Goal: Information Seeking & Learning: Learn about a topic

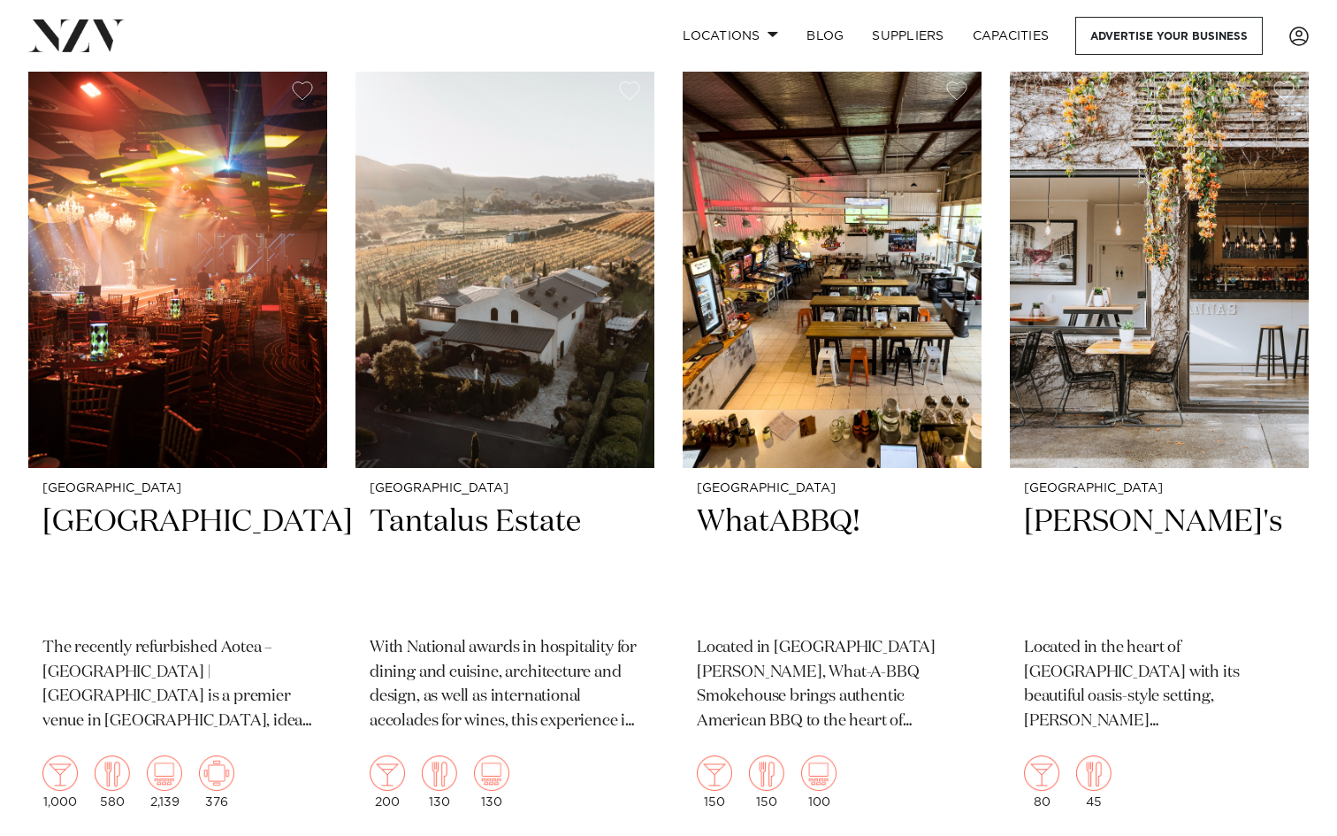
scroll to position [16428, 0]
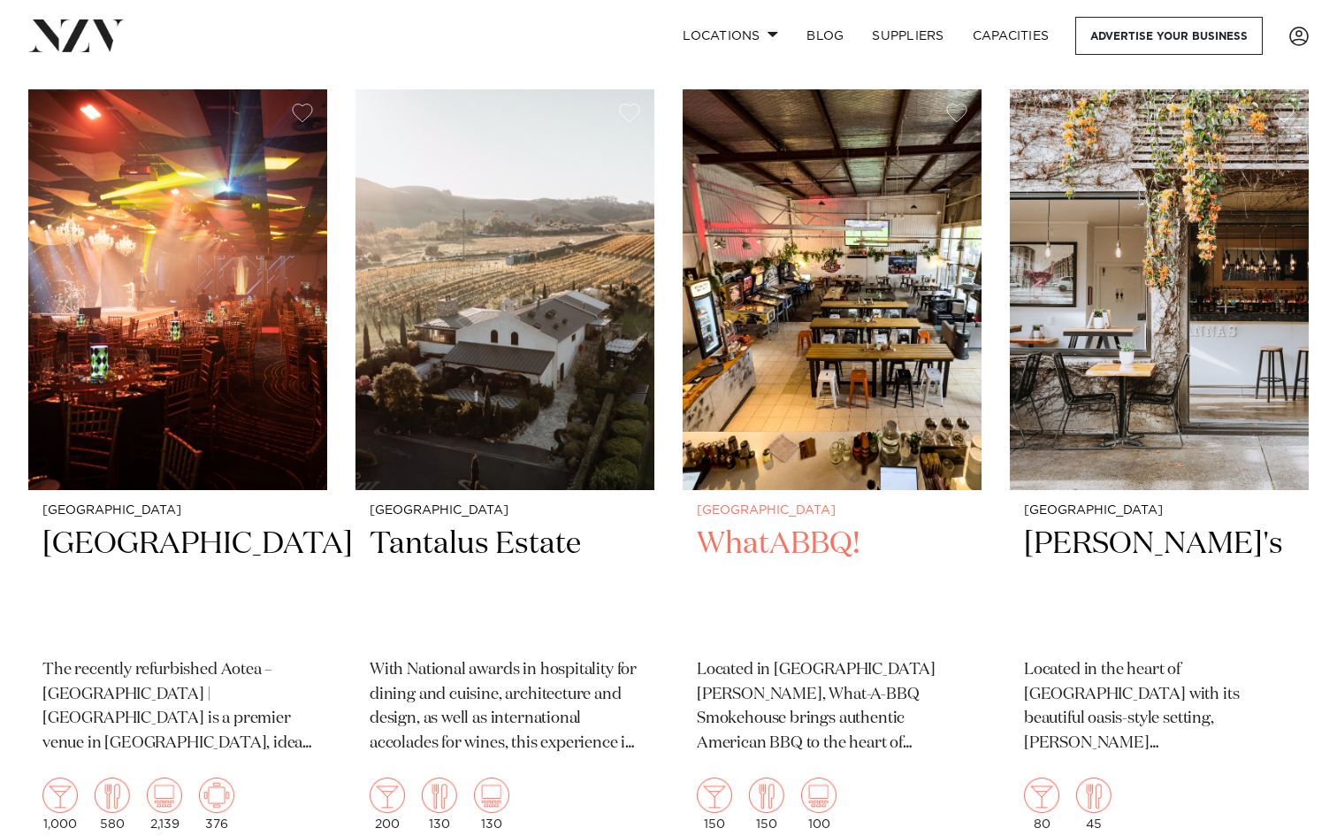
click at [790, 525] on h2 "WhatABBQ!" at bounding box center [832, 584] width 271 height 119
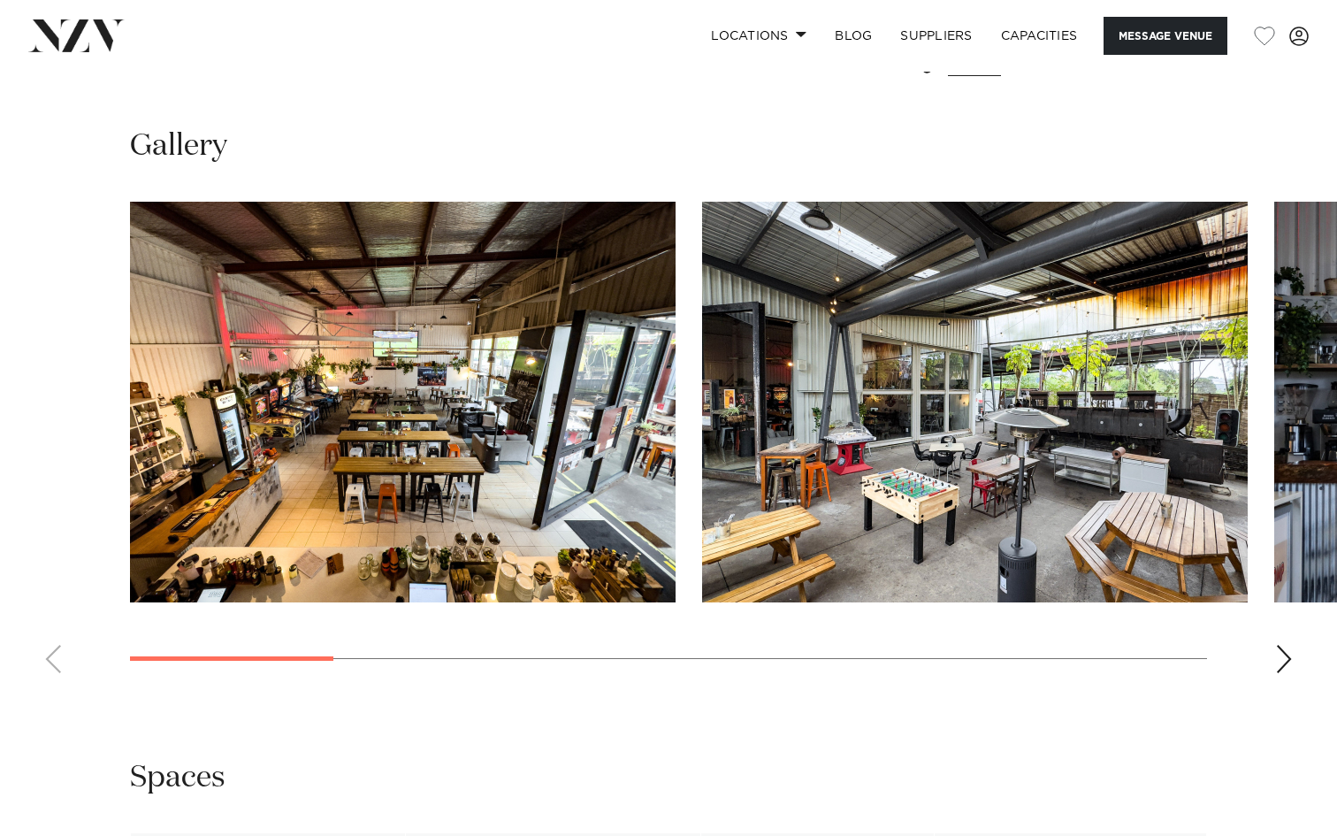
scroll to position [1609, 0]
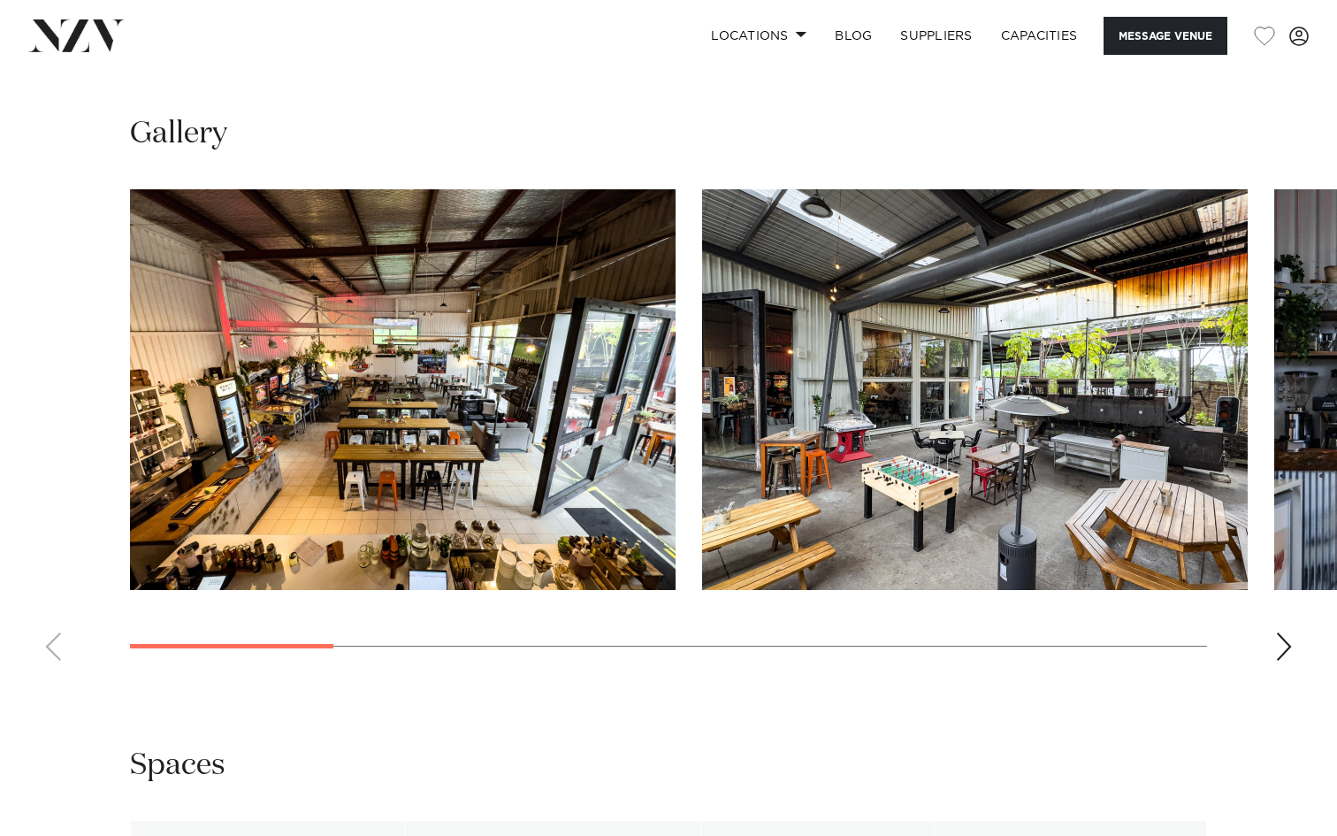
click at [1283, 650] on div "Next slide" at bounding box center [1284, 646] width 18 height 28
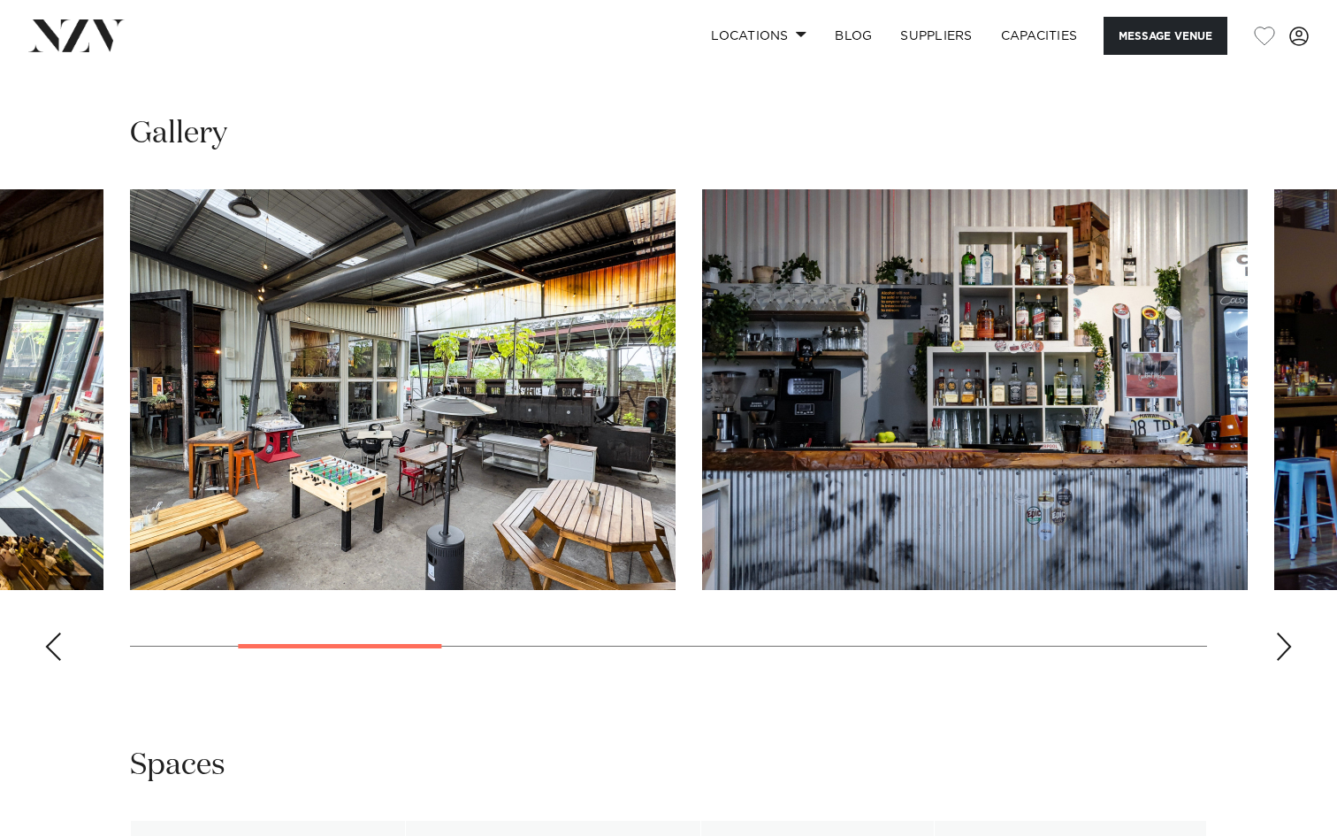
click at [1283, 650] on div "Next slide" at bounding box center [1284, 646] width 18 height 28
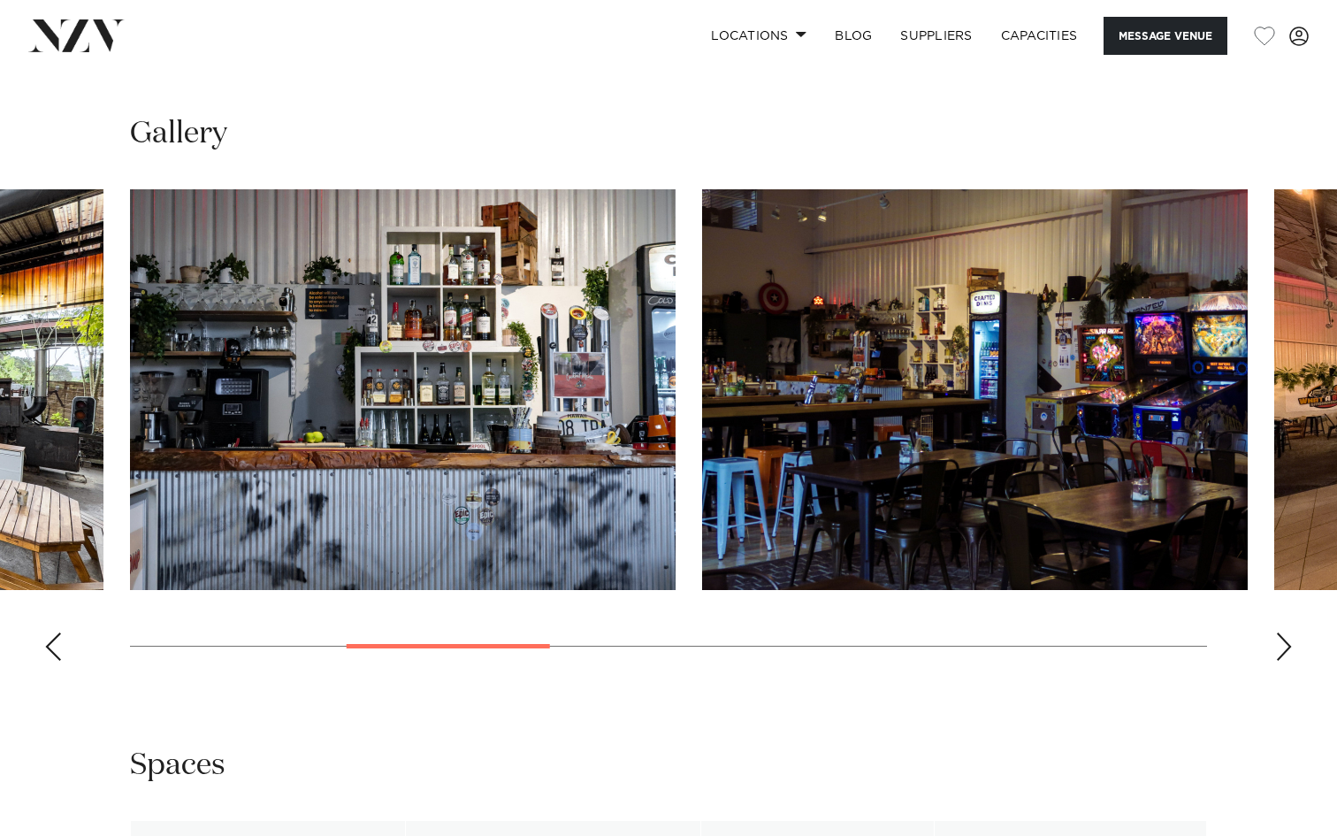
click at [1283, 650] on div "Next slide" at bounding box center [1284, 646] width 18 height 28
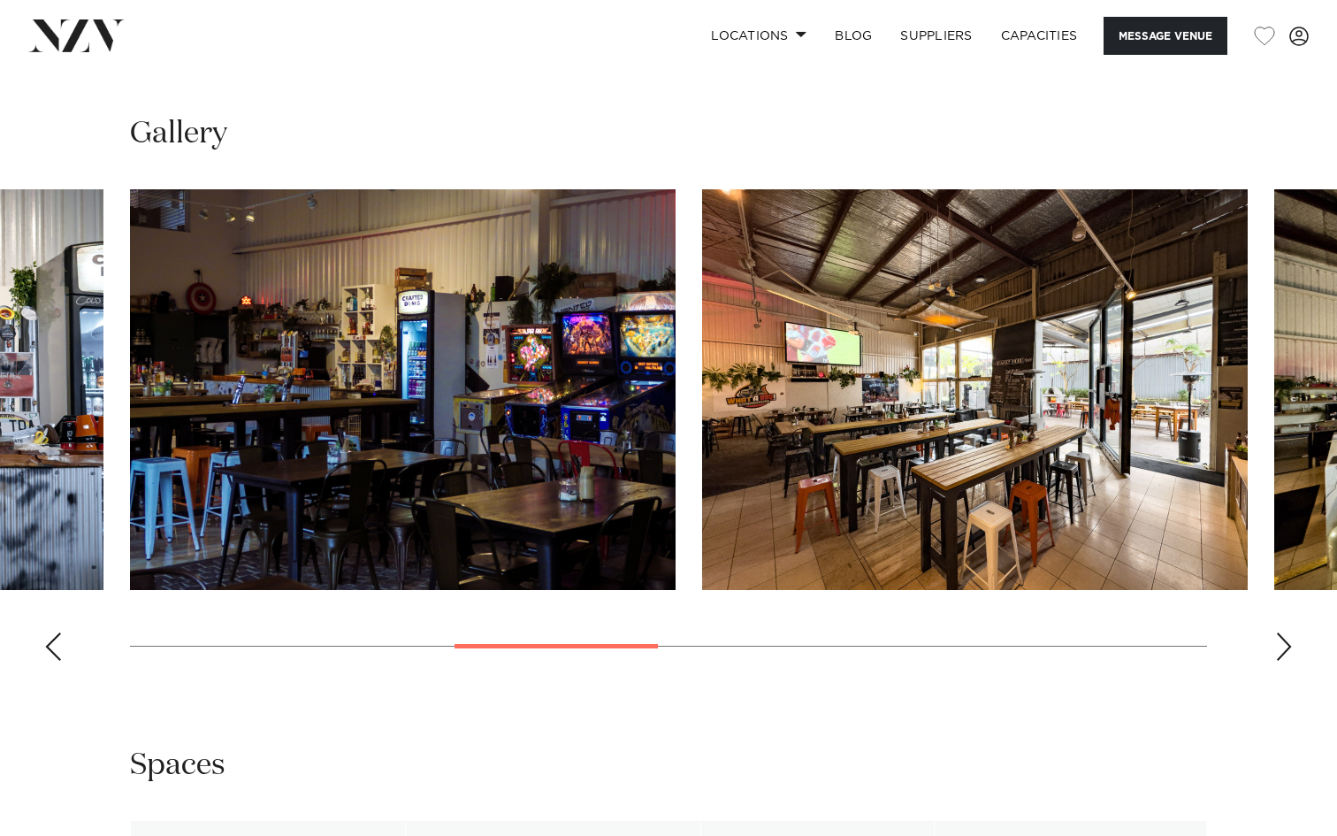
click at [1283, 650] on div "Next slide" at bounding box center [1284, 646] width 18 height 28
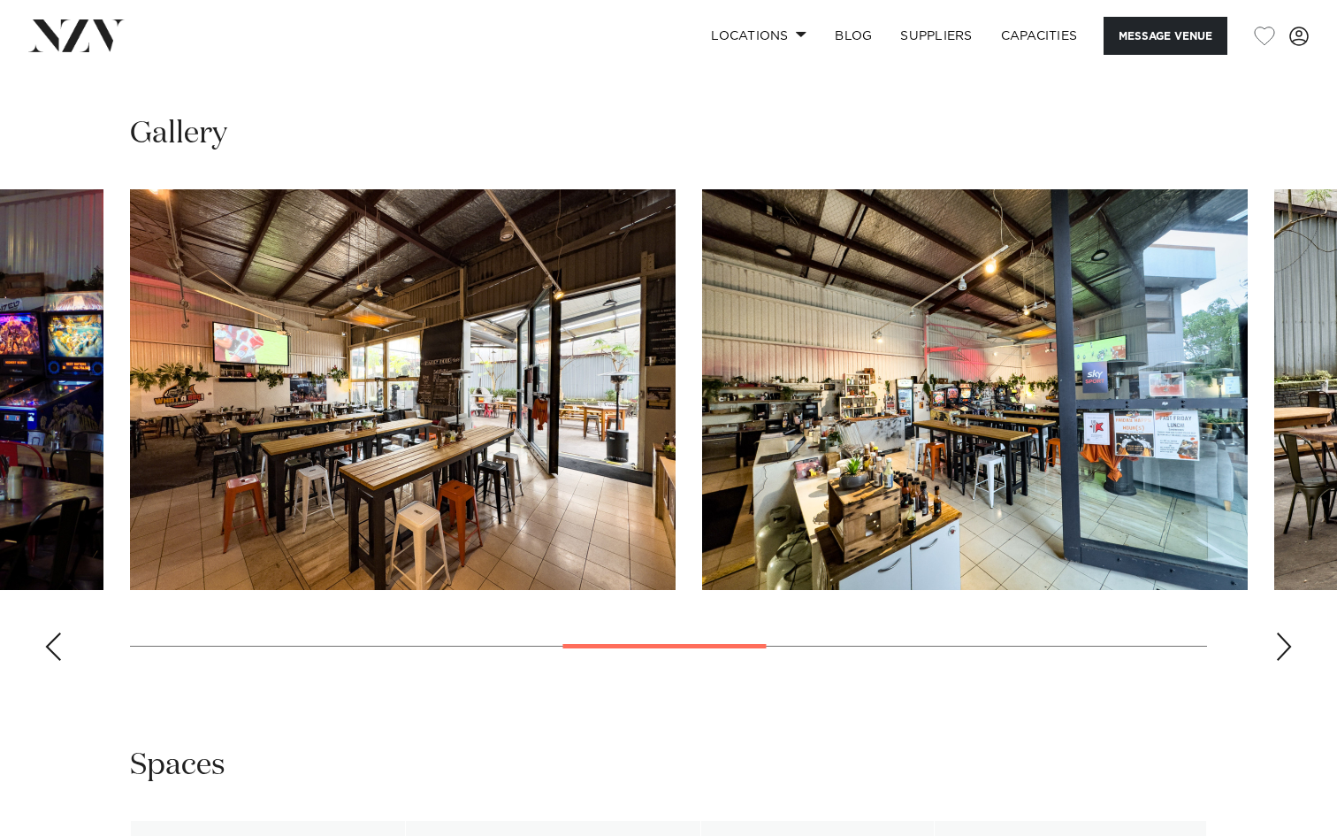
click at [1283, 650] on div "Next slide" at bounding box center [1284, 646] width 18 height 28
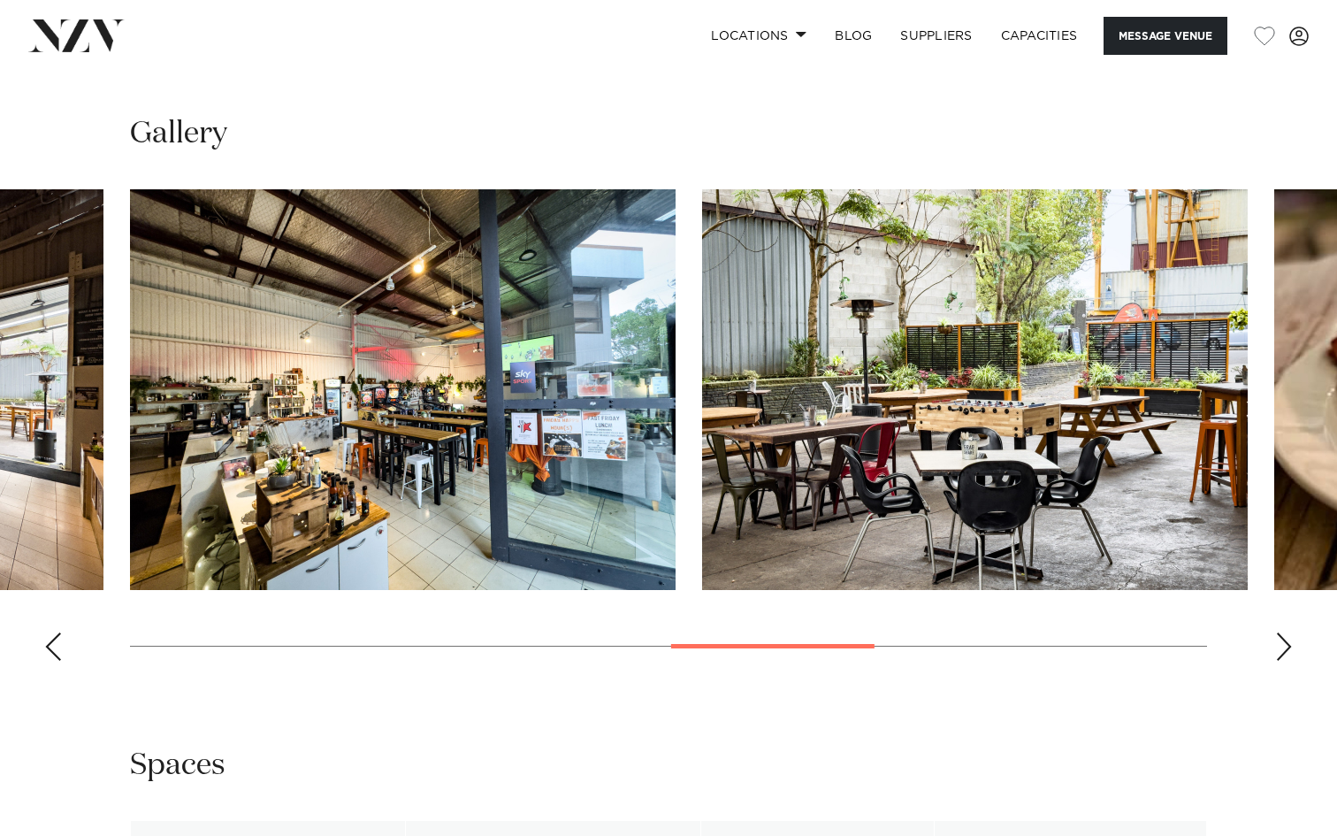
click at [1283, 650] on div "Next slide" at bounding box center [1284, 646] width 18 height 28
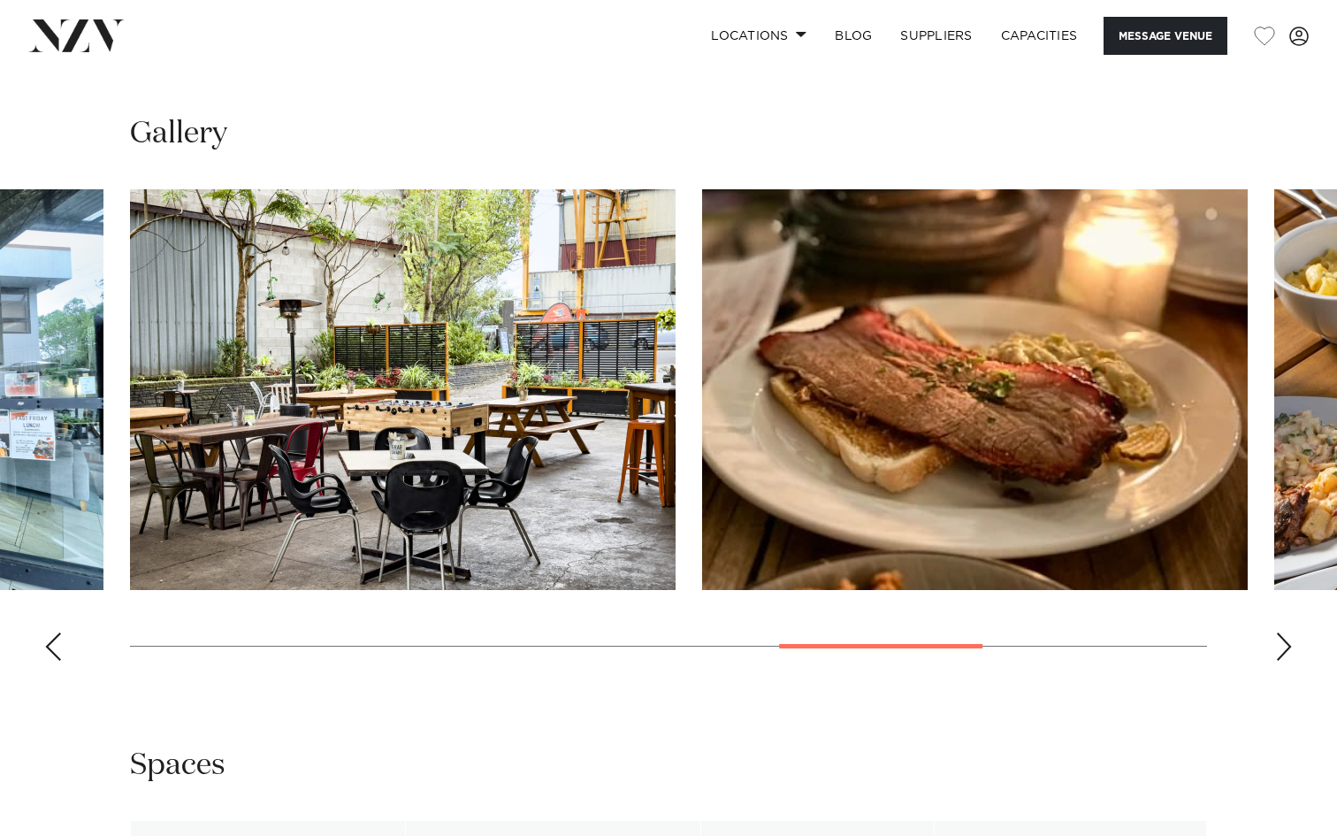
click at [1283, 650] on div "Next slide" at bounding box center [1284, 646] width 18 height 28
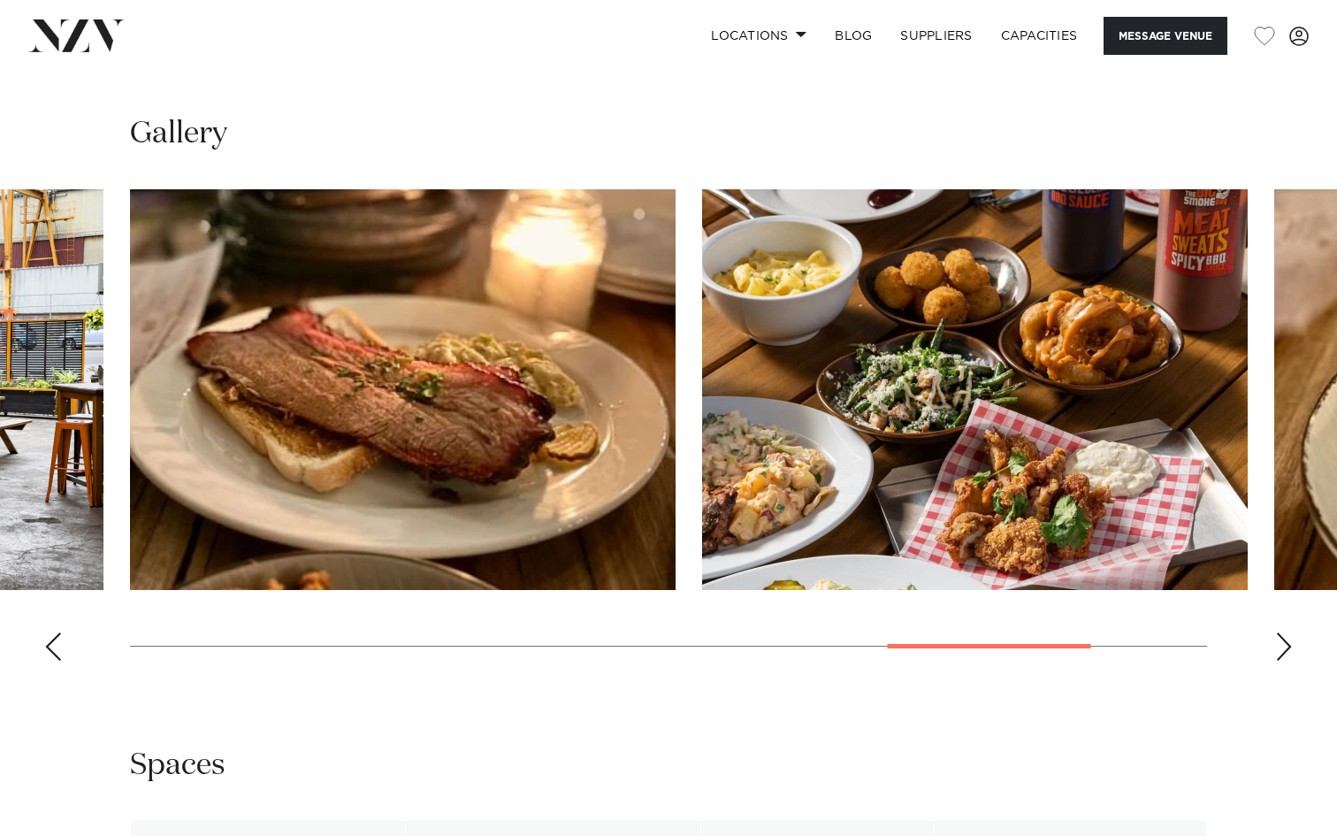
click at [1283, 650] on div "Next slide" at bounding box center [1284, 646] width 18 height 28
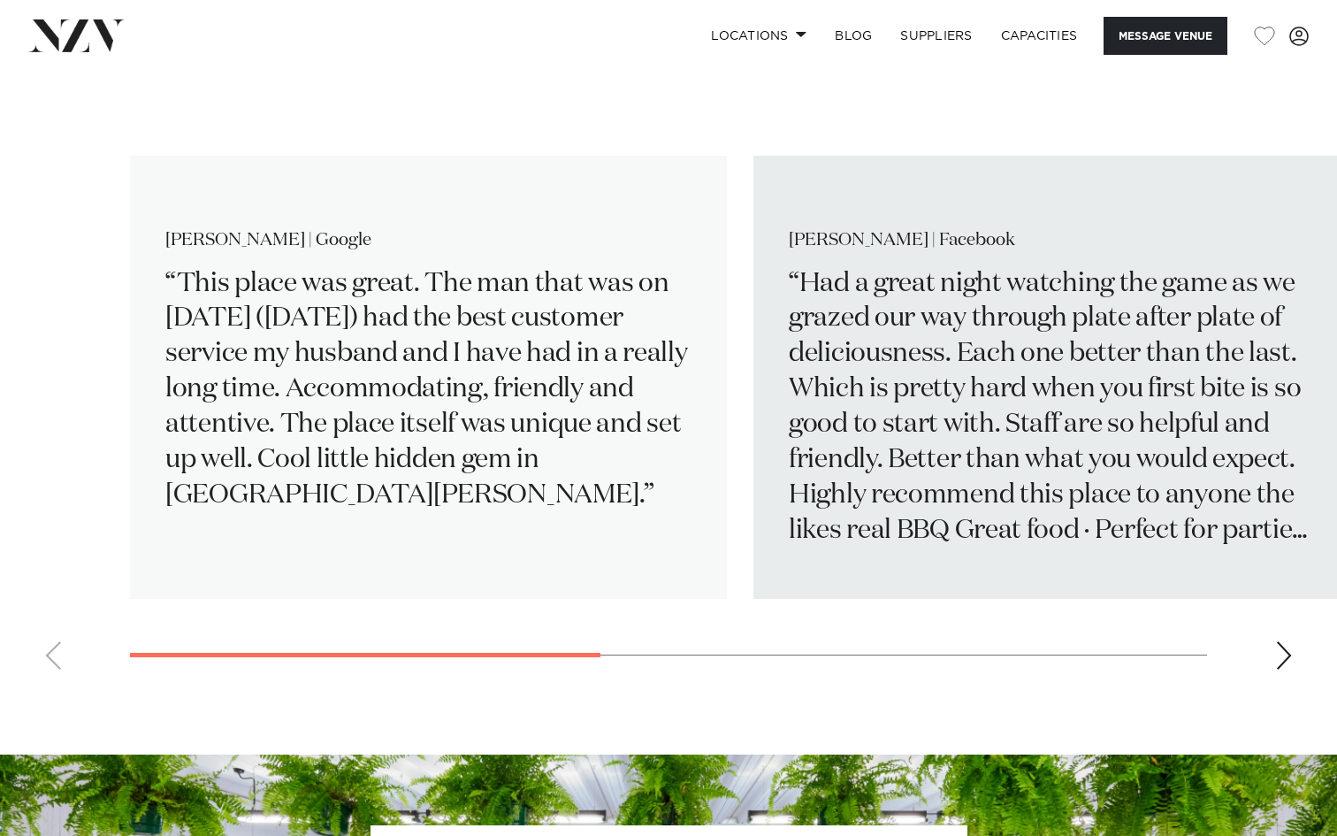
scroll to position [2636, 0]
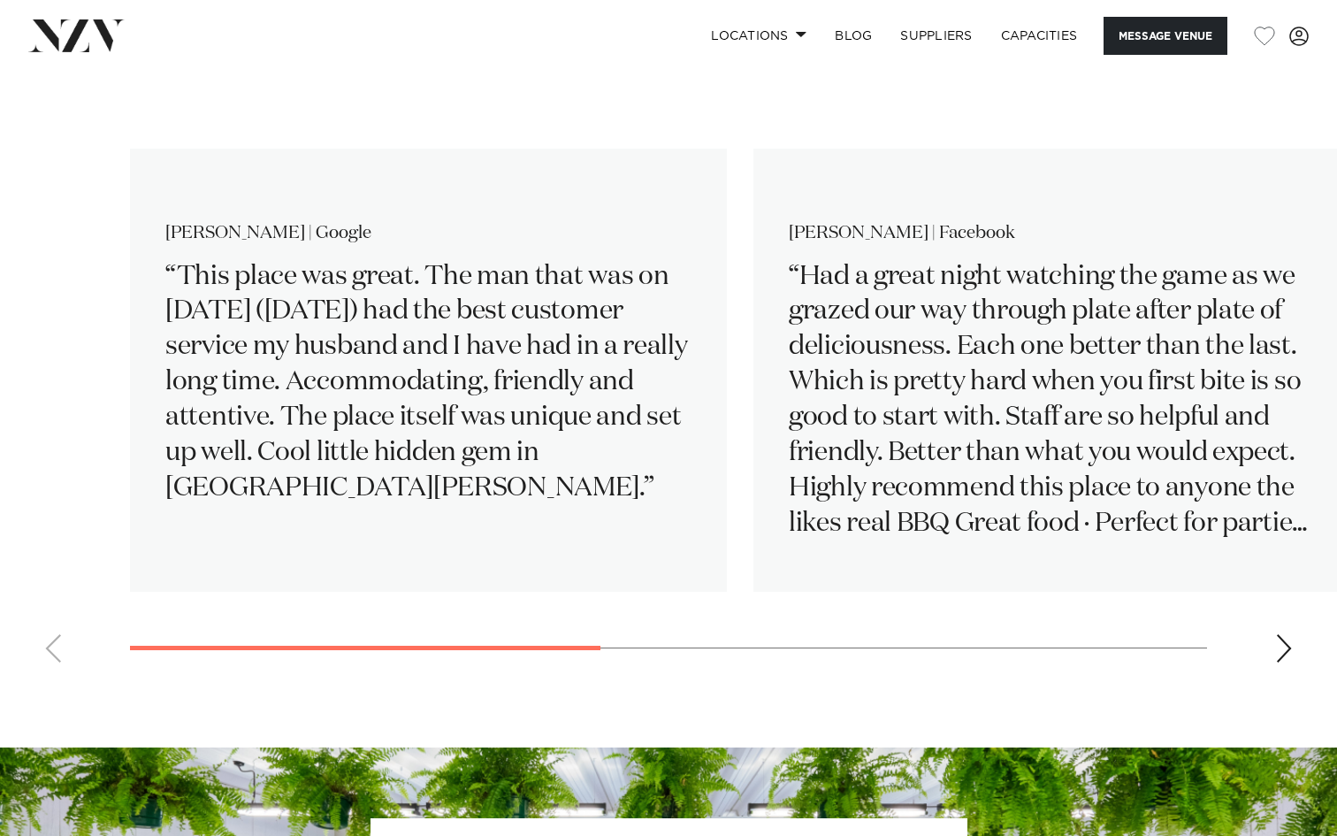
click at [1278, 662] on div "Next slide" at bounding box center [1284, 648] width 18 height 28
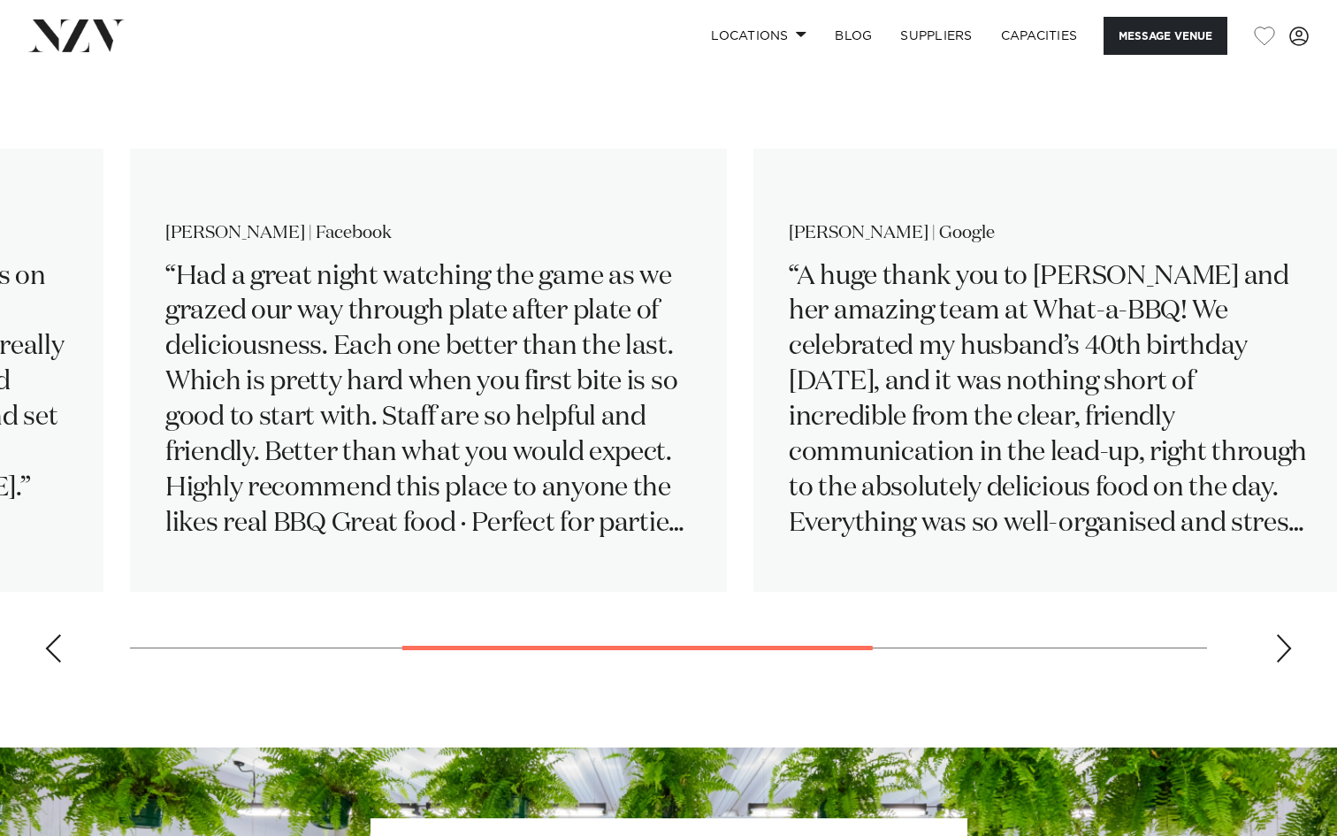
click at [1278, 662] on div "Next slide" at bounding box center [1284, 648] width 18 height 28
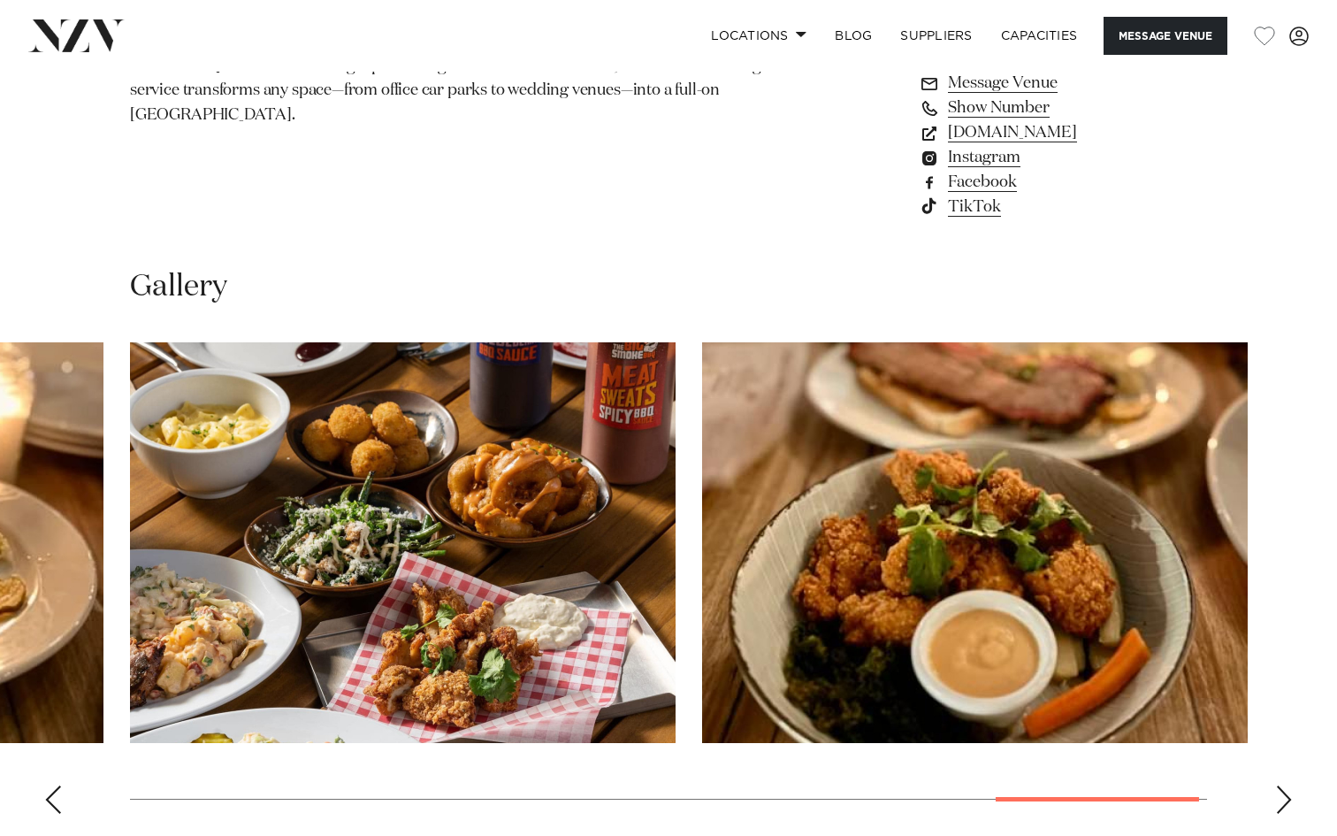
scroll to position [1458, 0]
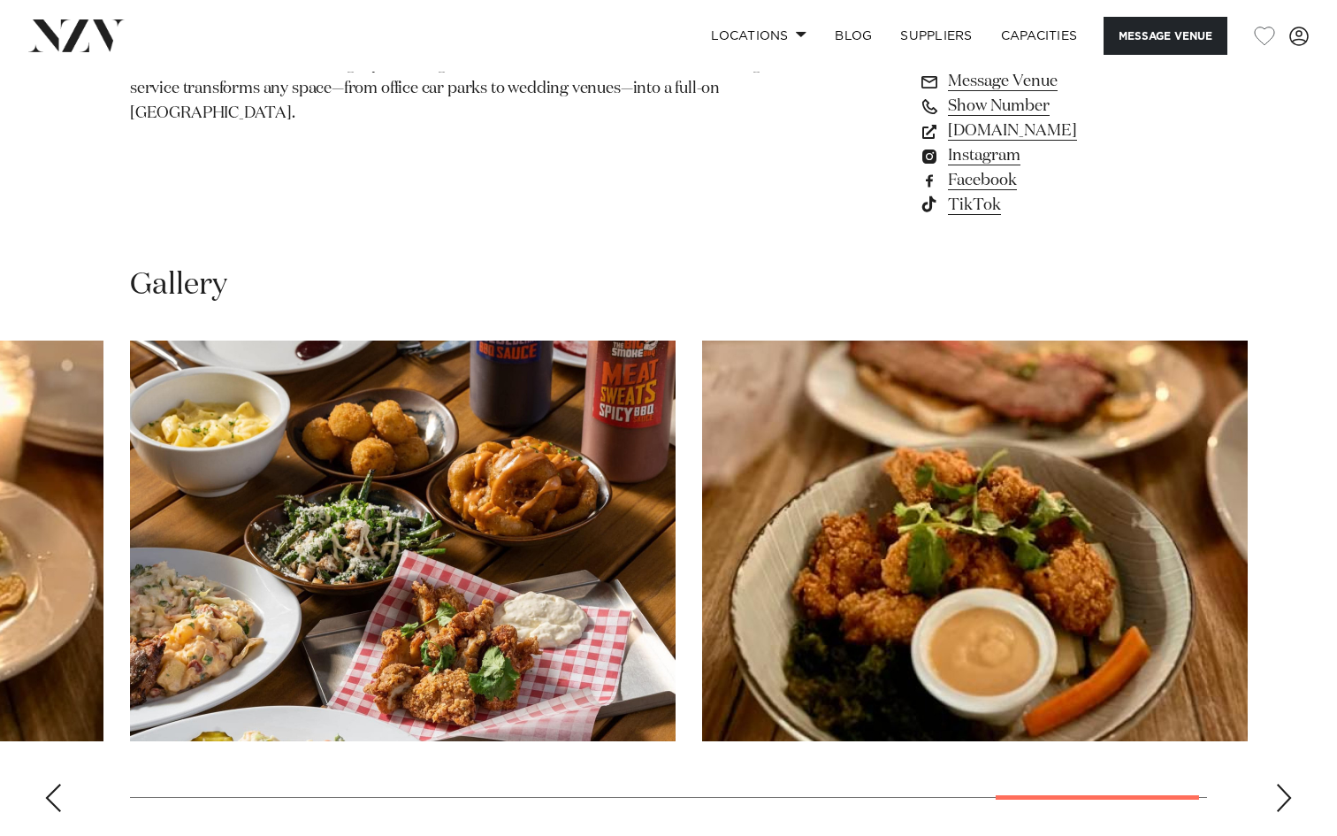
click at [51, 796] on div "Previous slide" at bounding box center [53, 798] width 18 height 28
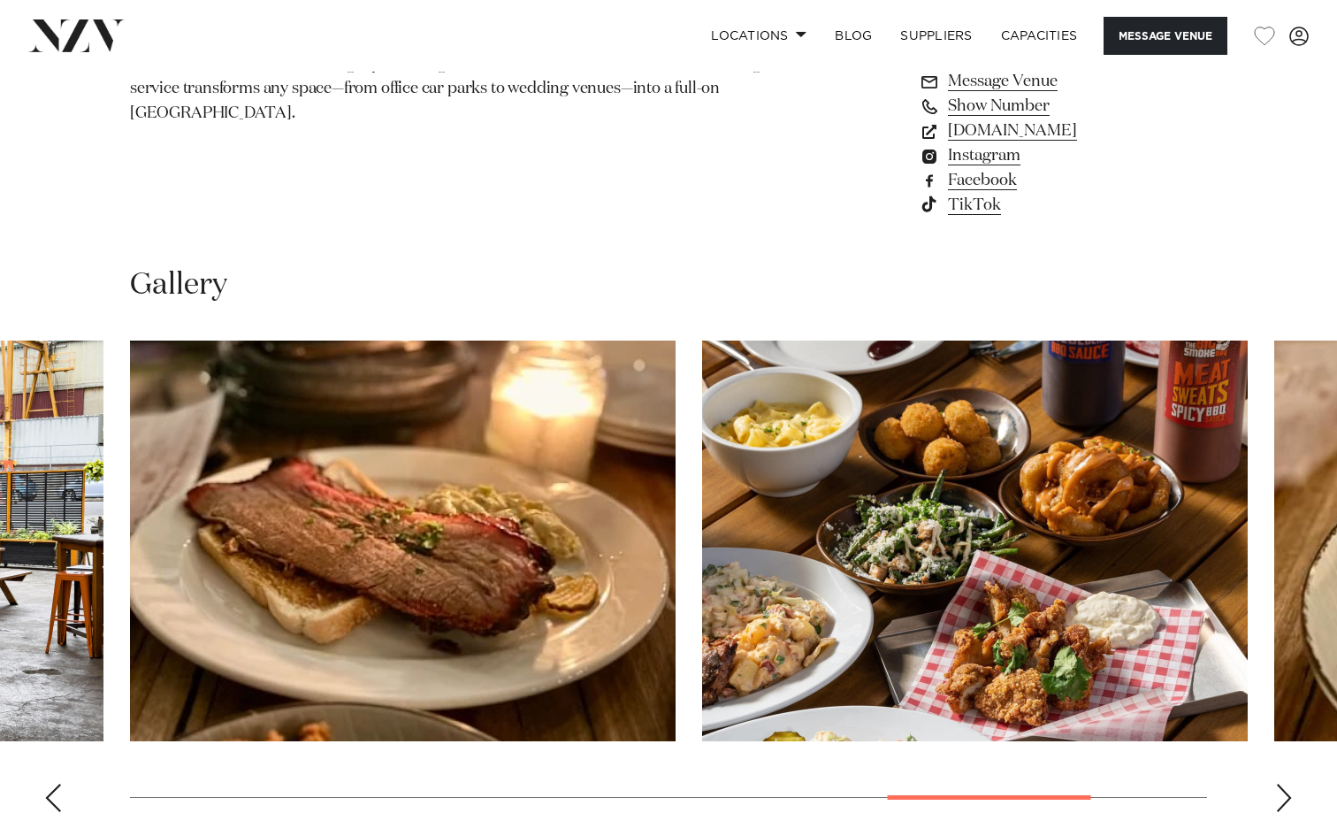
click at [51, 796] on div "Previous slide" at bounding box center [53, 798] width 18 height 28
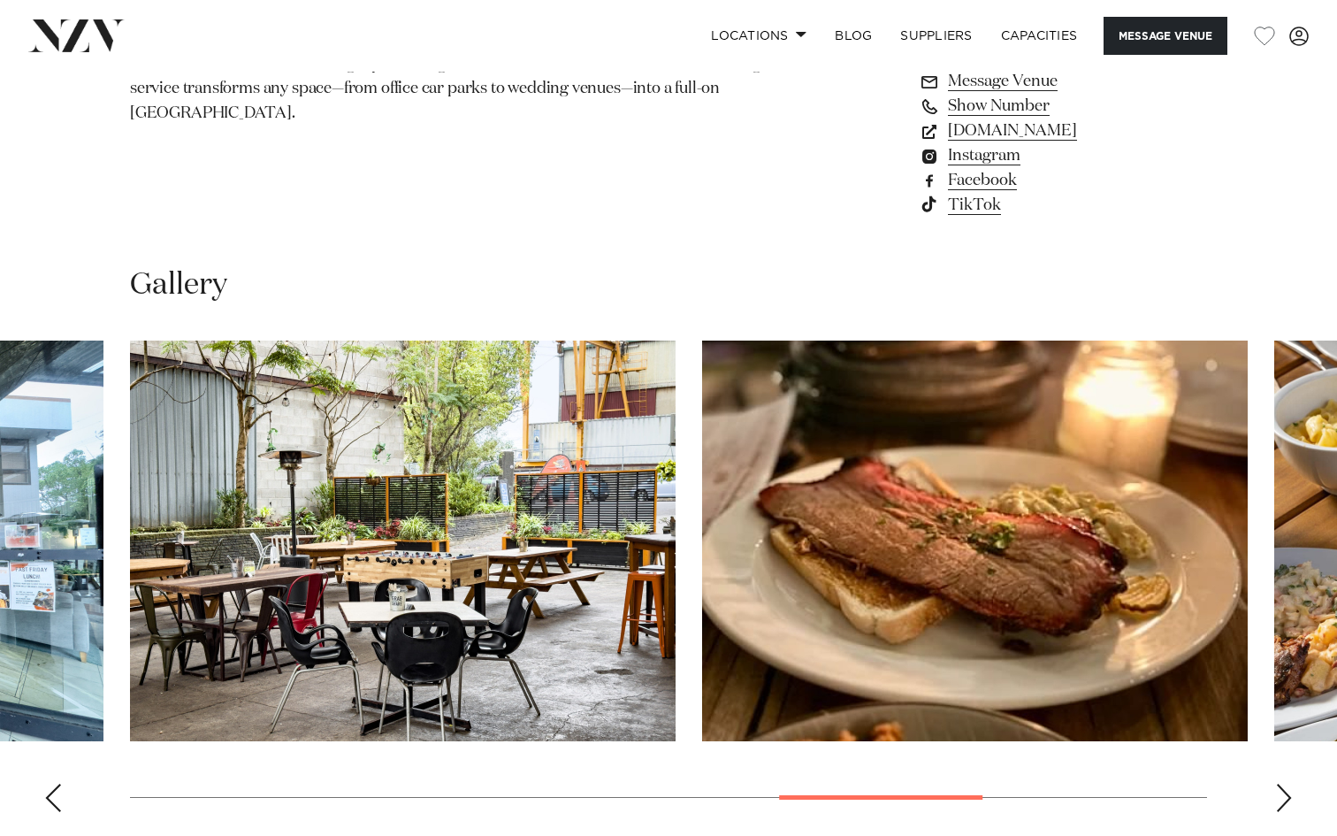
click at [51, 796] on div "Previous slide" at bounding box center [53, 798] width 18 height 28
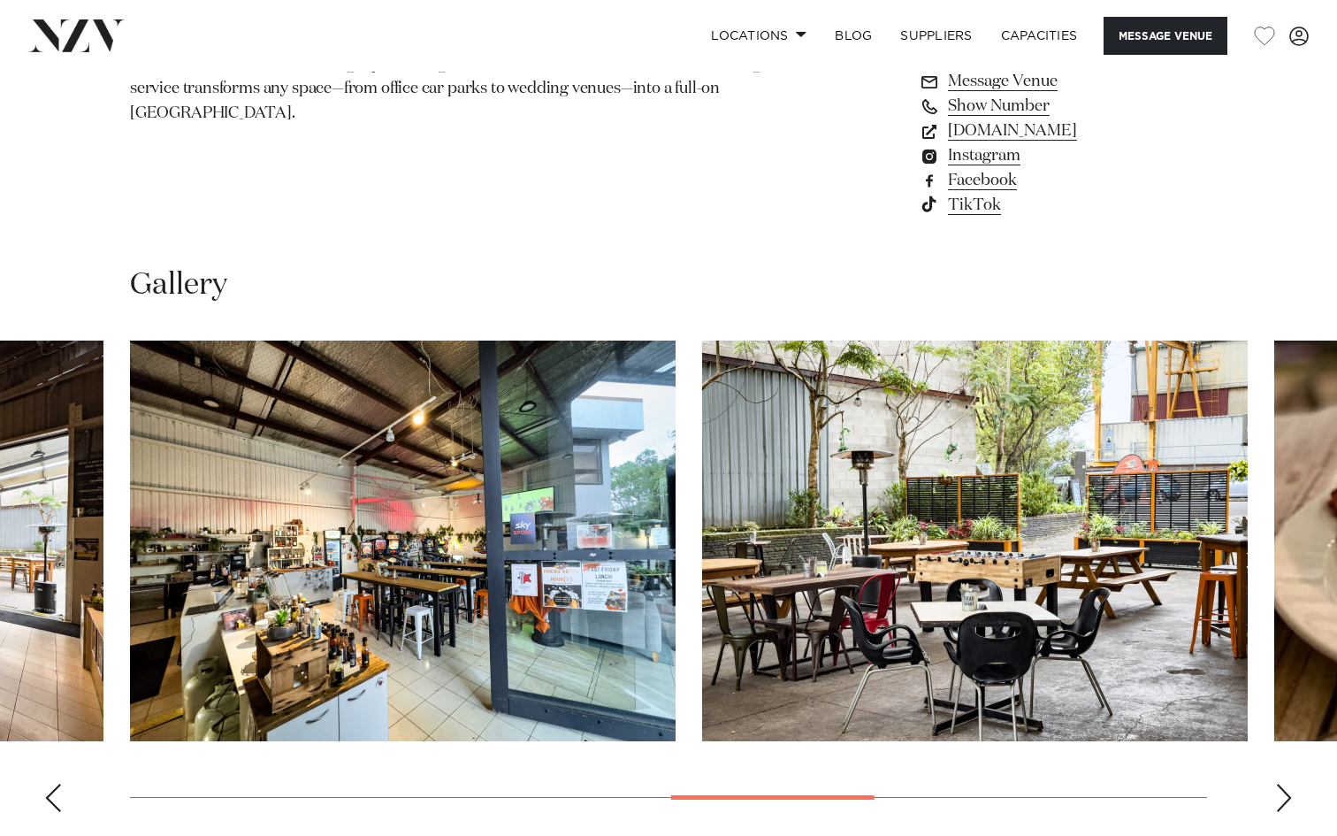
click at [50, 793] on div "Previous slide" at bounding box center [53, 798] width 18 height 28
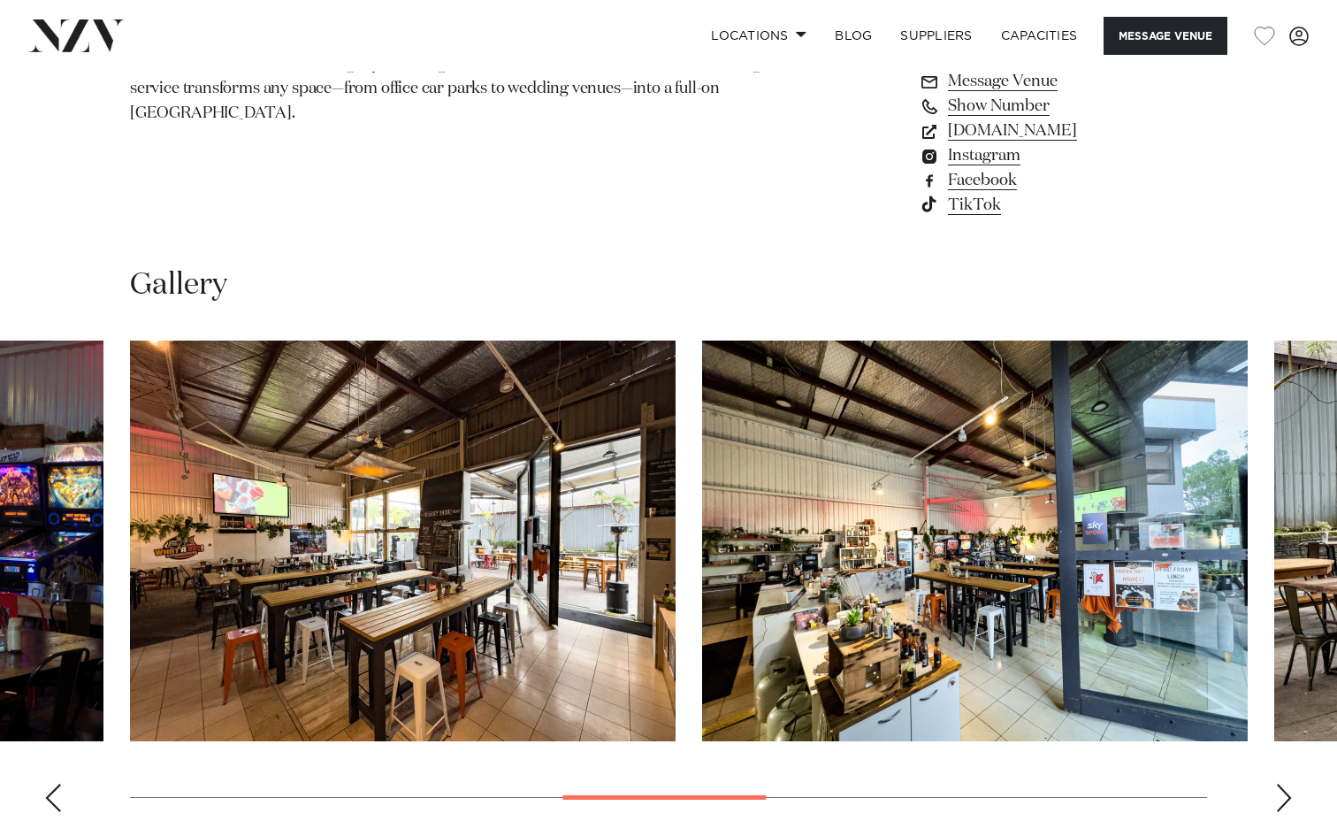
click at [50, 793] on div "Previous slide" at bounding box center [53, 798] width 18 height 28
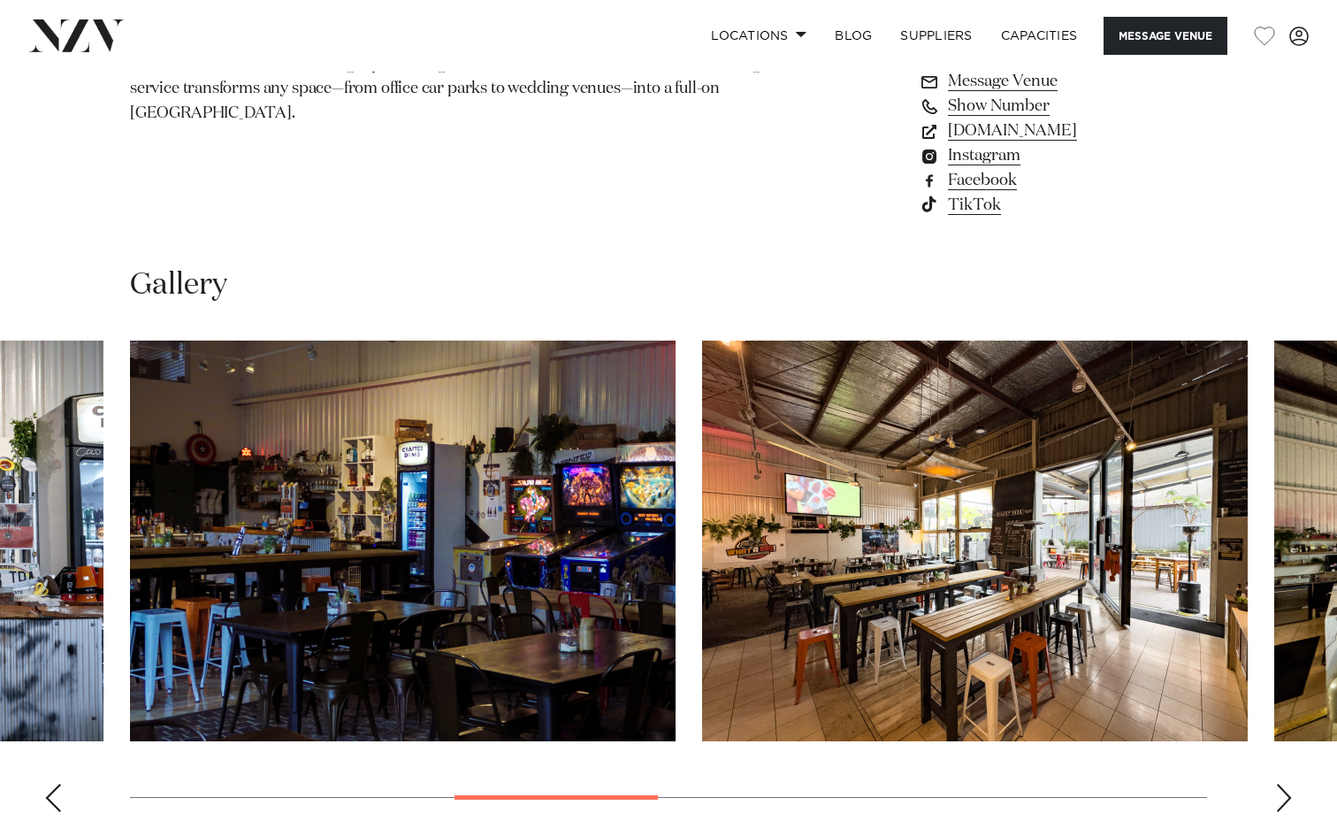
click at [50, 793] on div "Previous slide" at bounding box center [53, 798] width 18 height 28
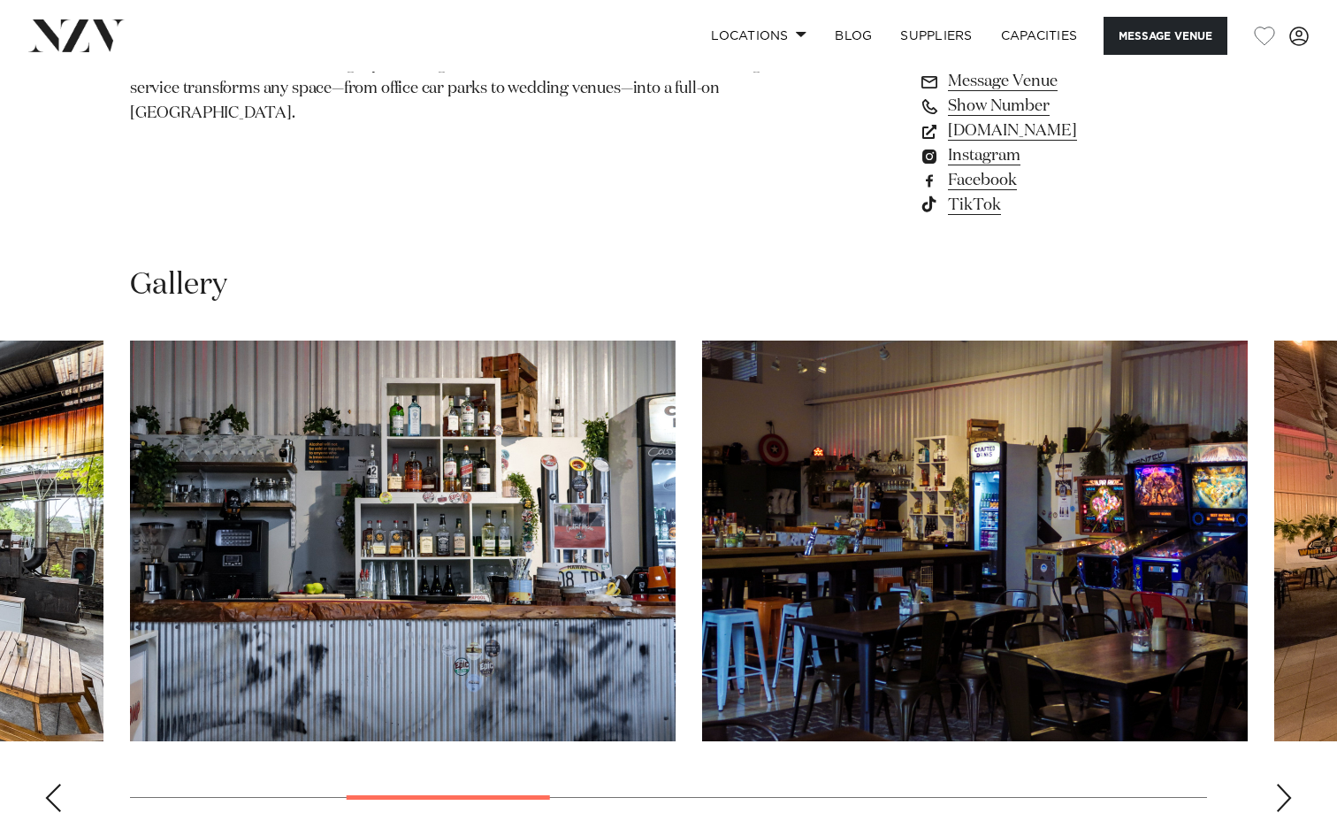
click at [50, 793] on div "Previous slide" at bounding box center [53, 798] width 18 height 28
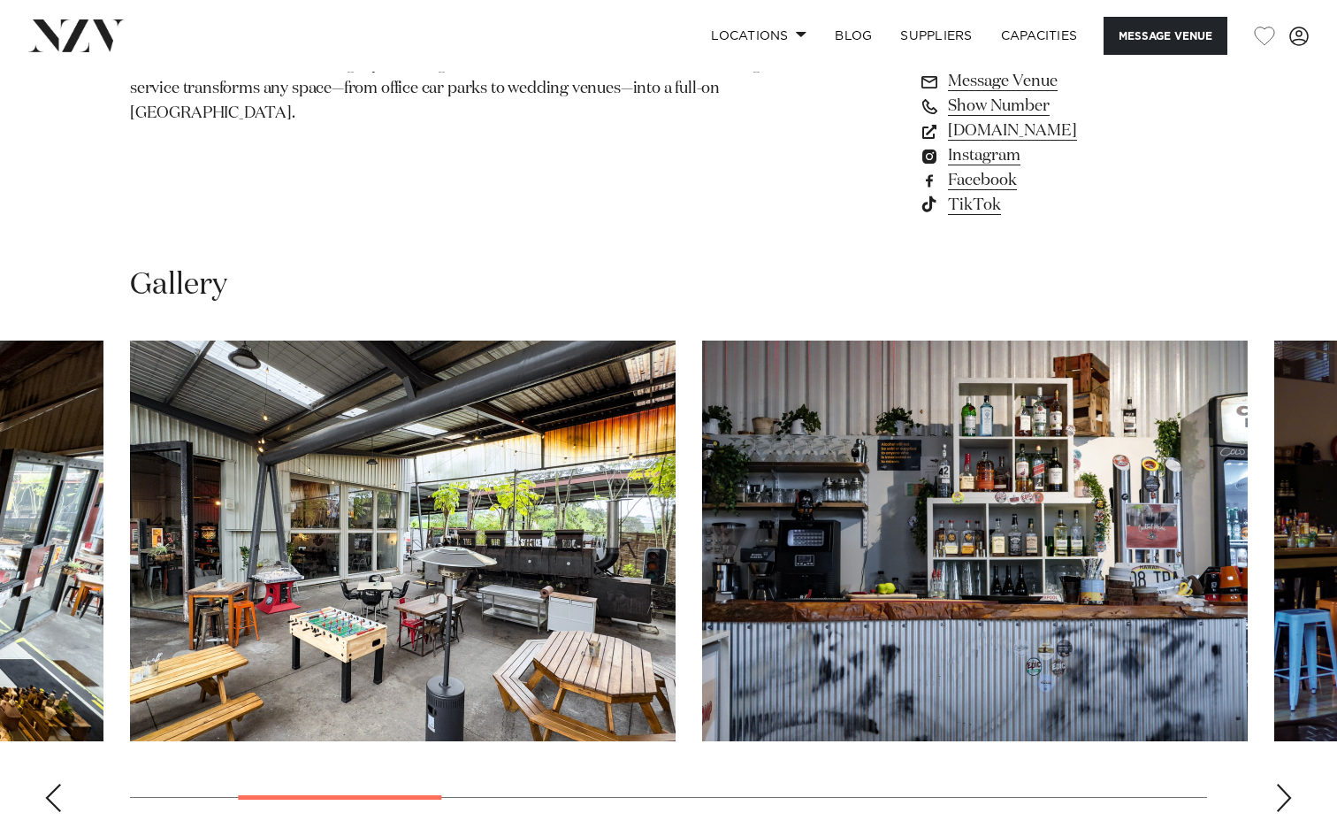
click at [50, 793] on div "Previous slide" at bounding box center [53, 798] width 18 height 28
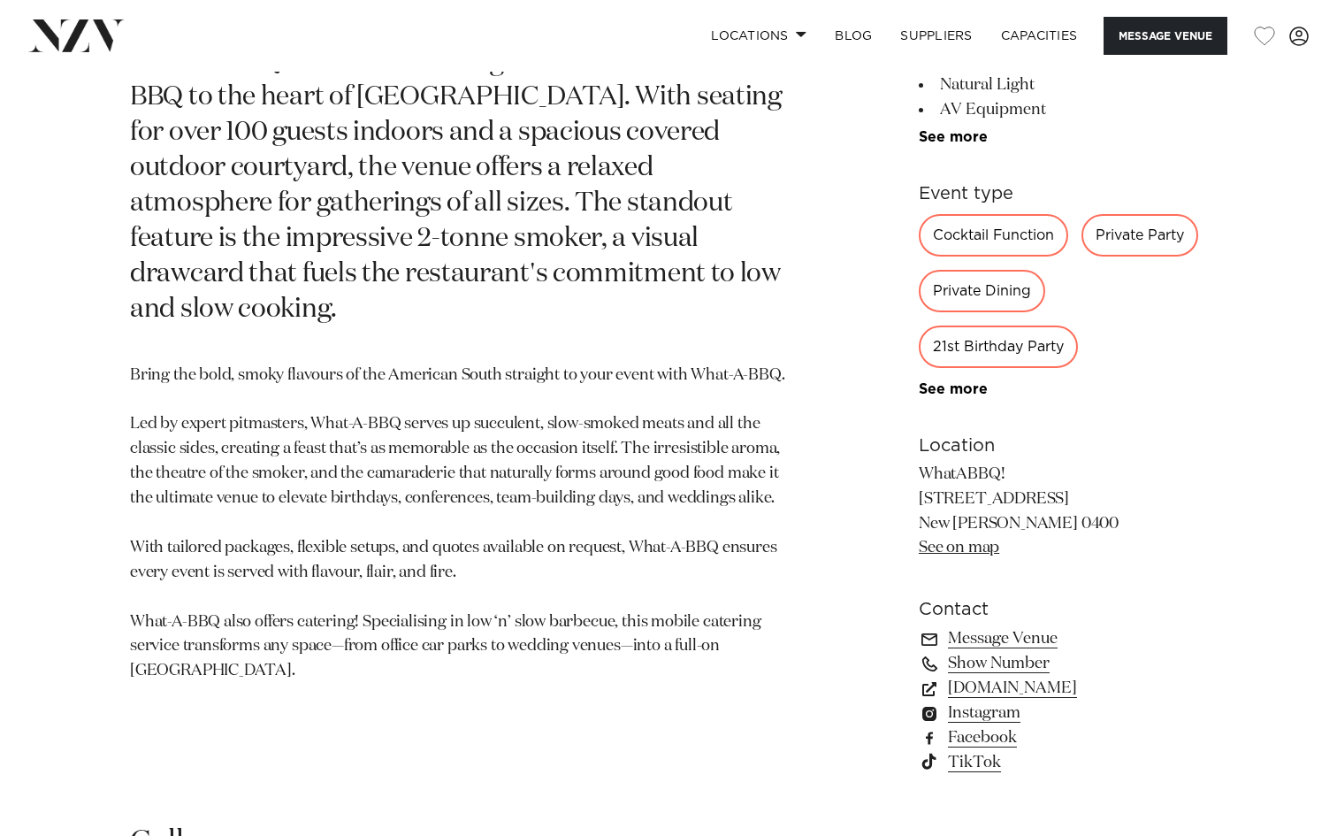
scroll to position [897, 0]
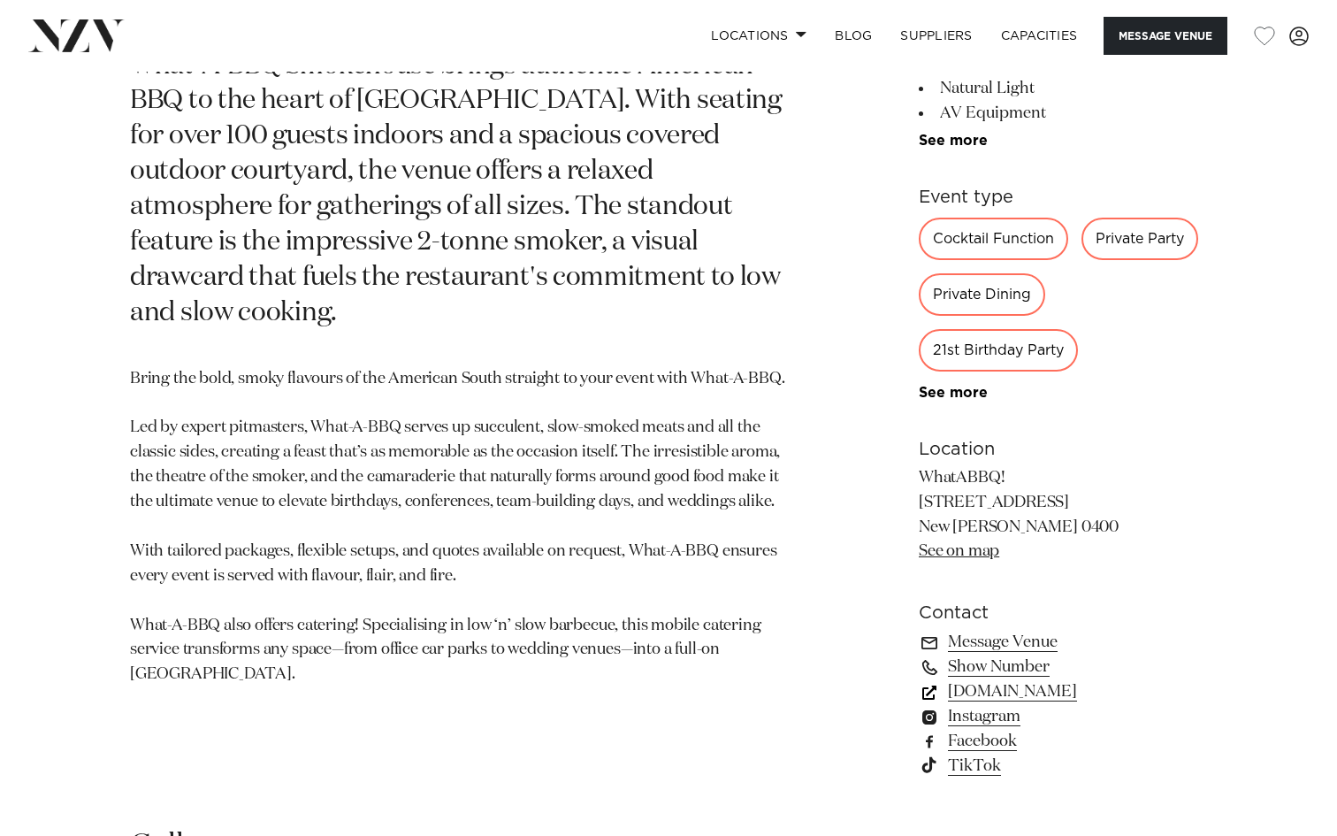
click at [1046, 695] on link "what-a-bbq.co.nz" at bounding box center [1063, 691] width 288 height 25
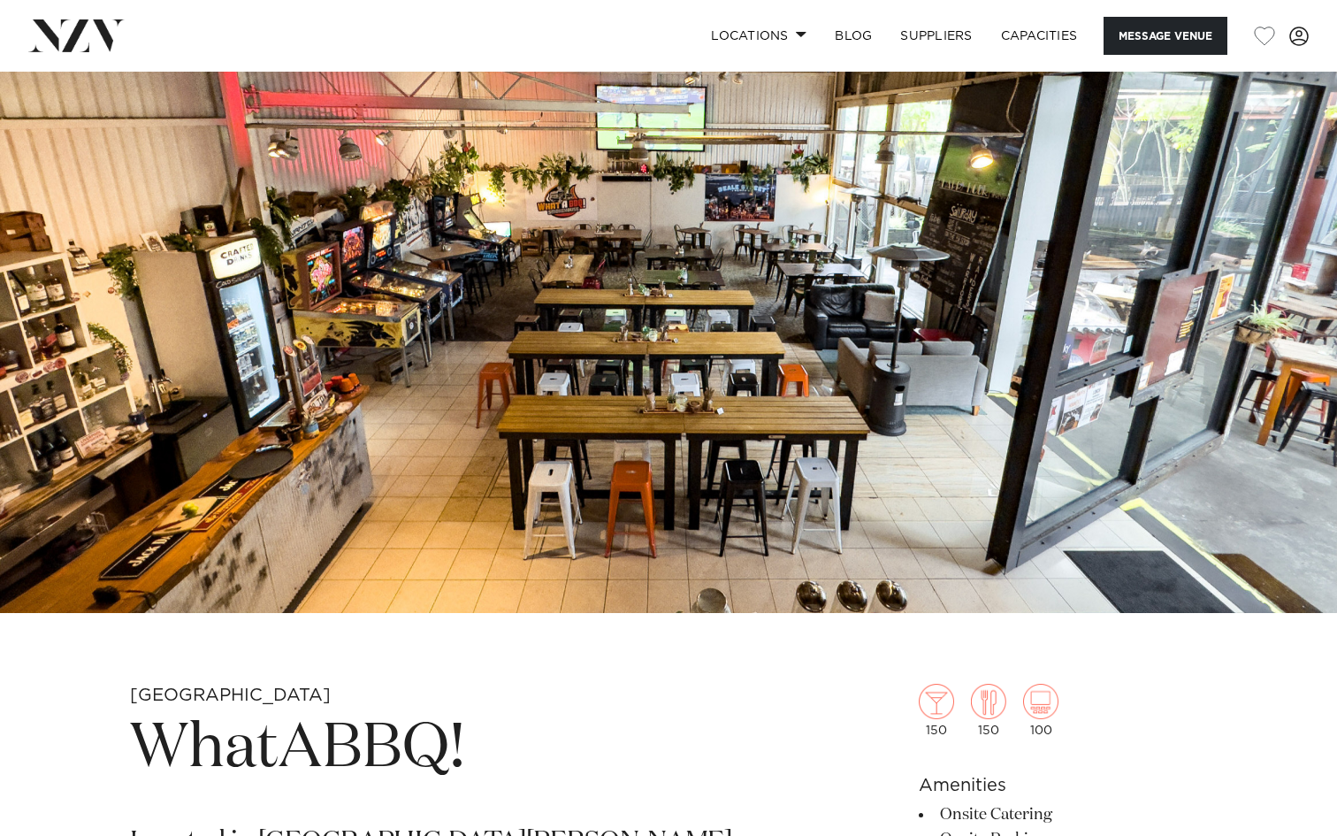
scroll to position [0, 0]
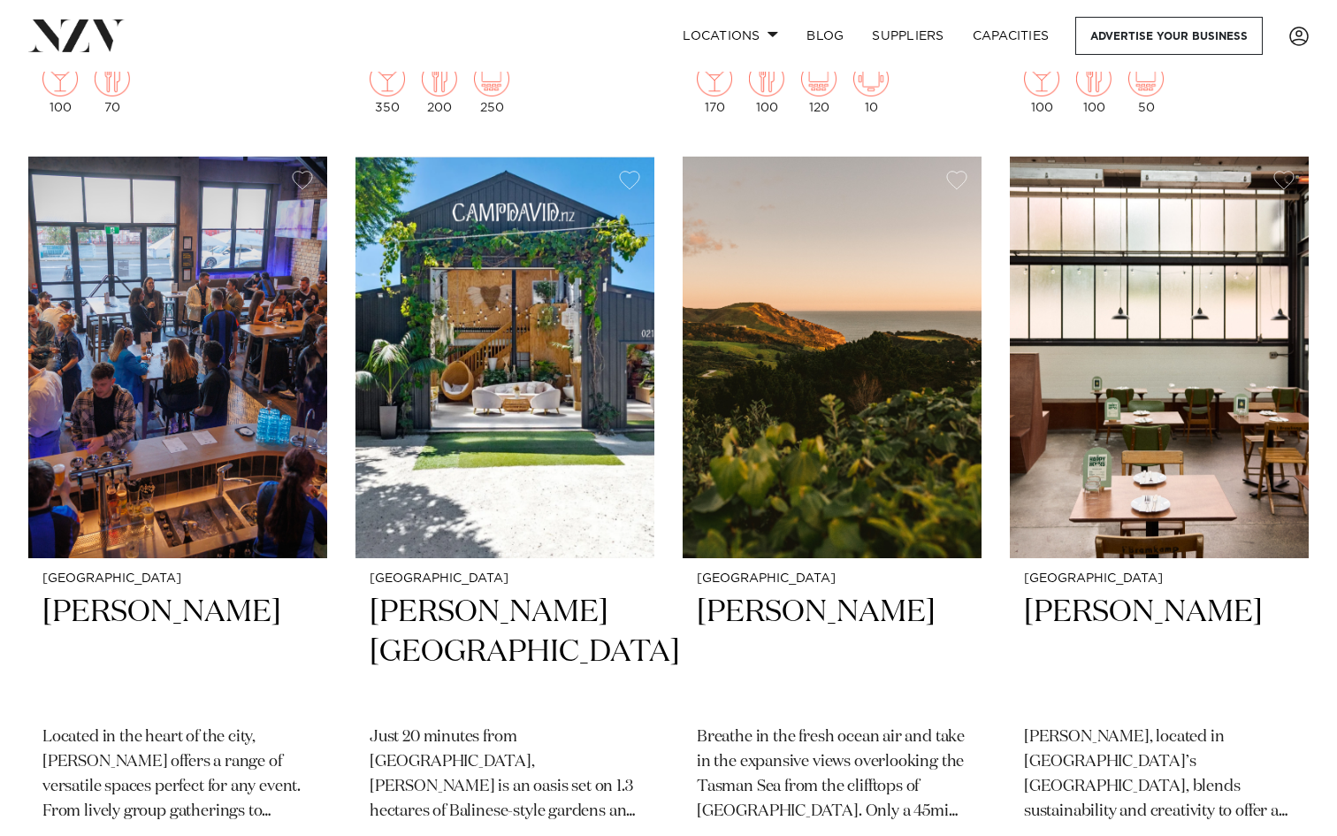
scroll to position [21866, 0]
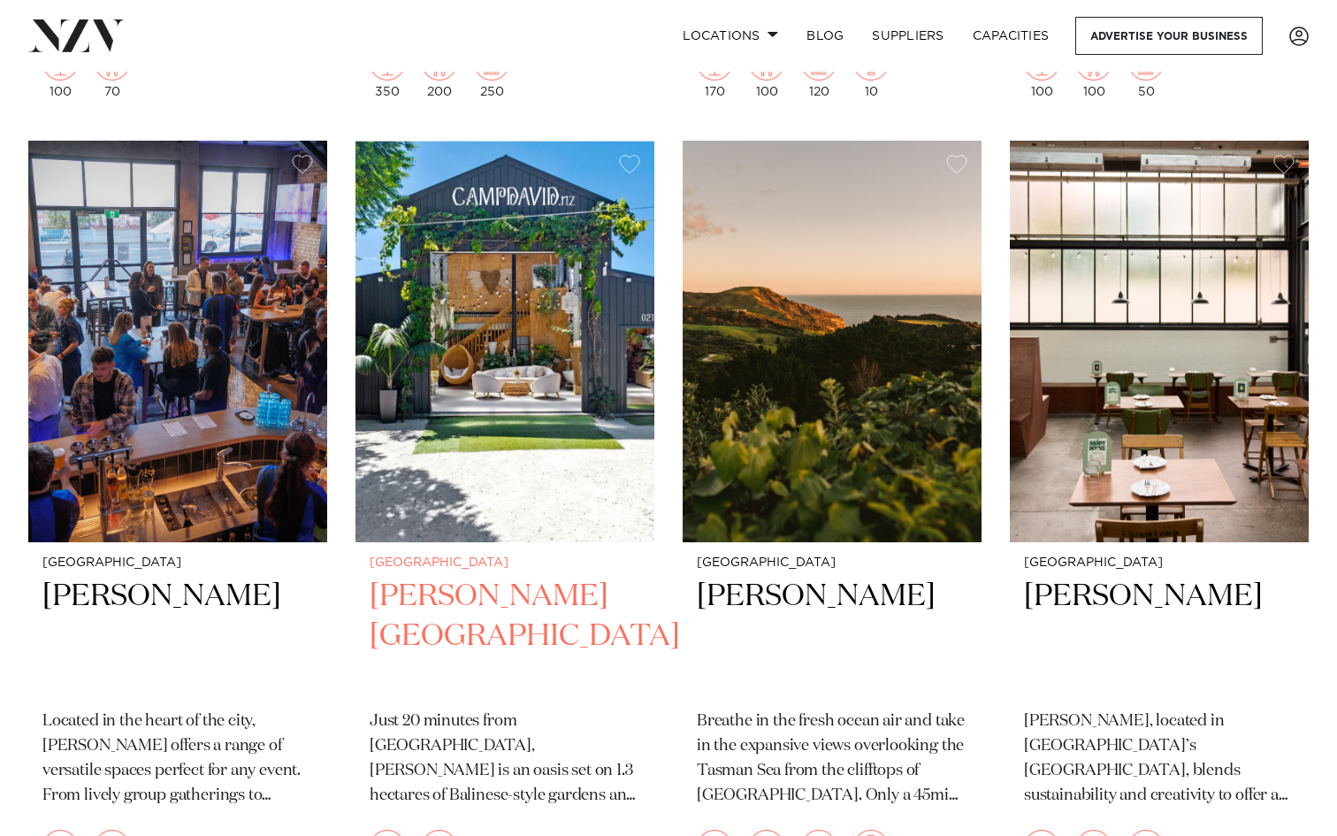
click at [475, 577] on h2 "Camp David Gardens" at bounding box center [505, 636] width 271 height 119
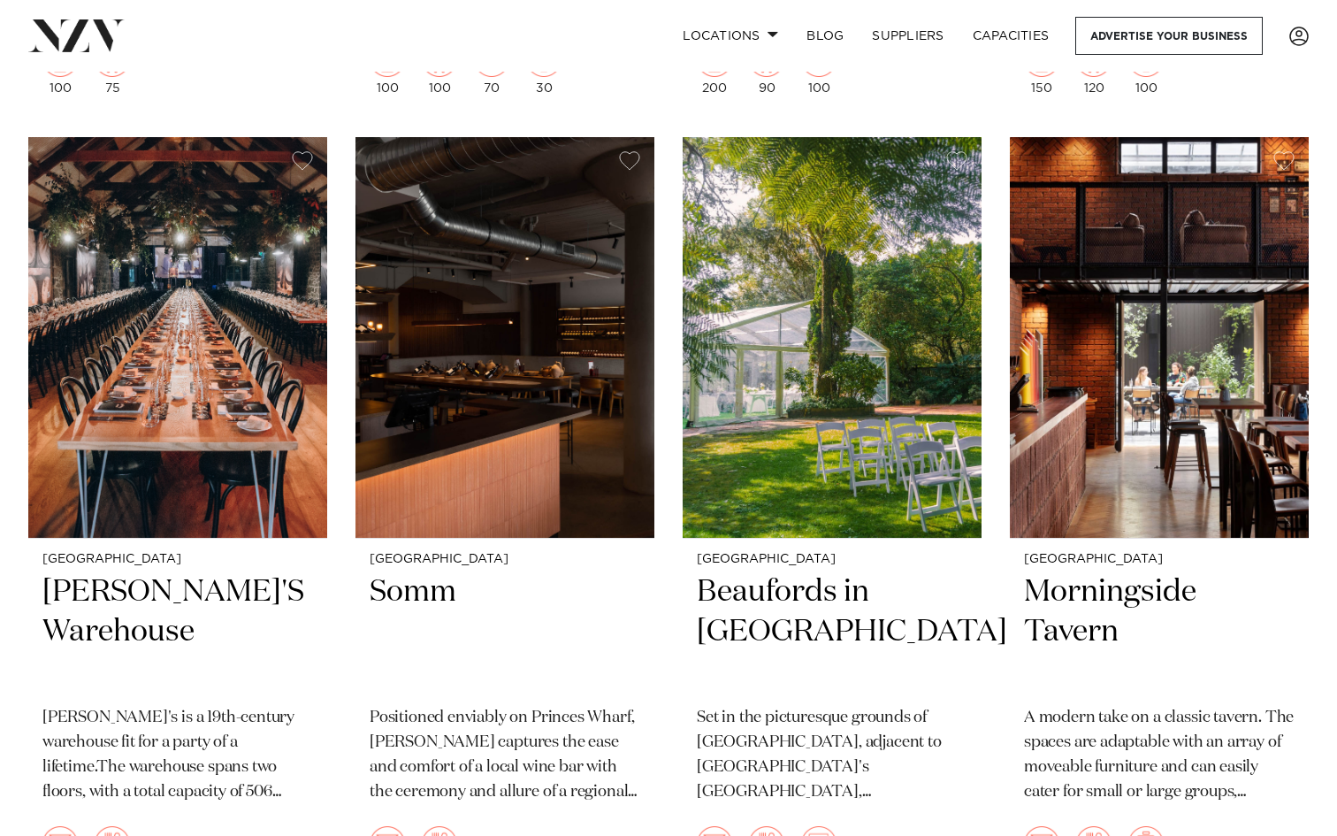
scroll to position [20294, 0]
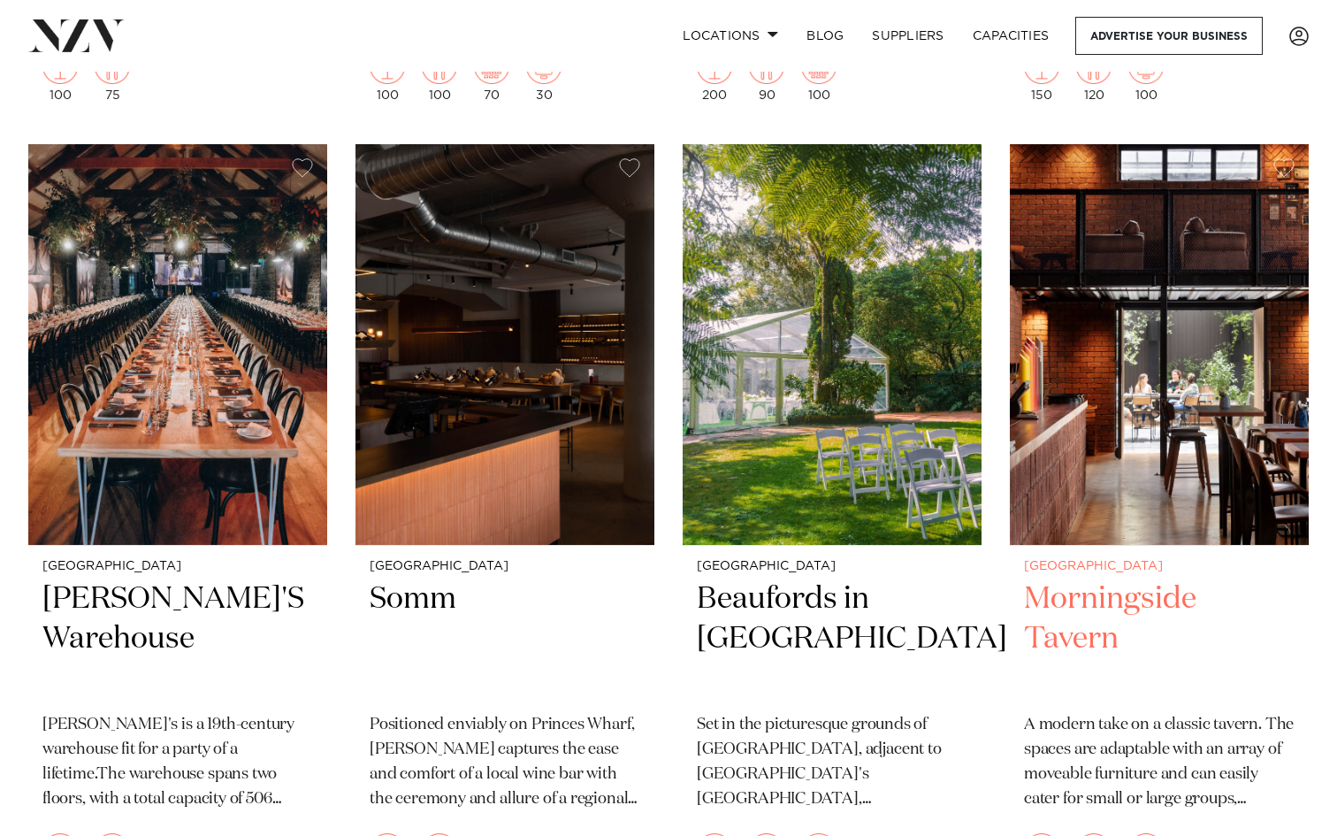
click at [1091, 579] on h2 "Morningside Tavern" at bounding box center [1159, 638] width 271 height 119
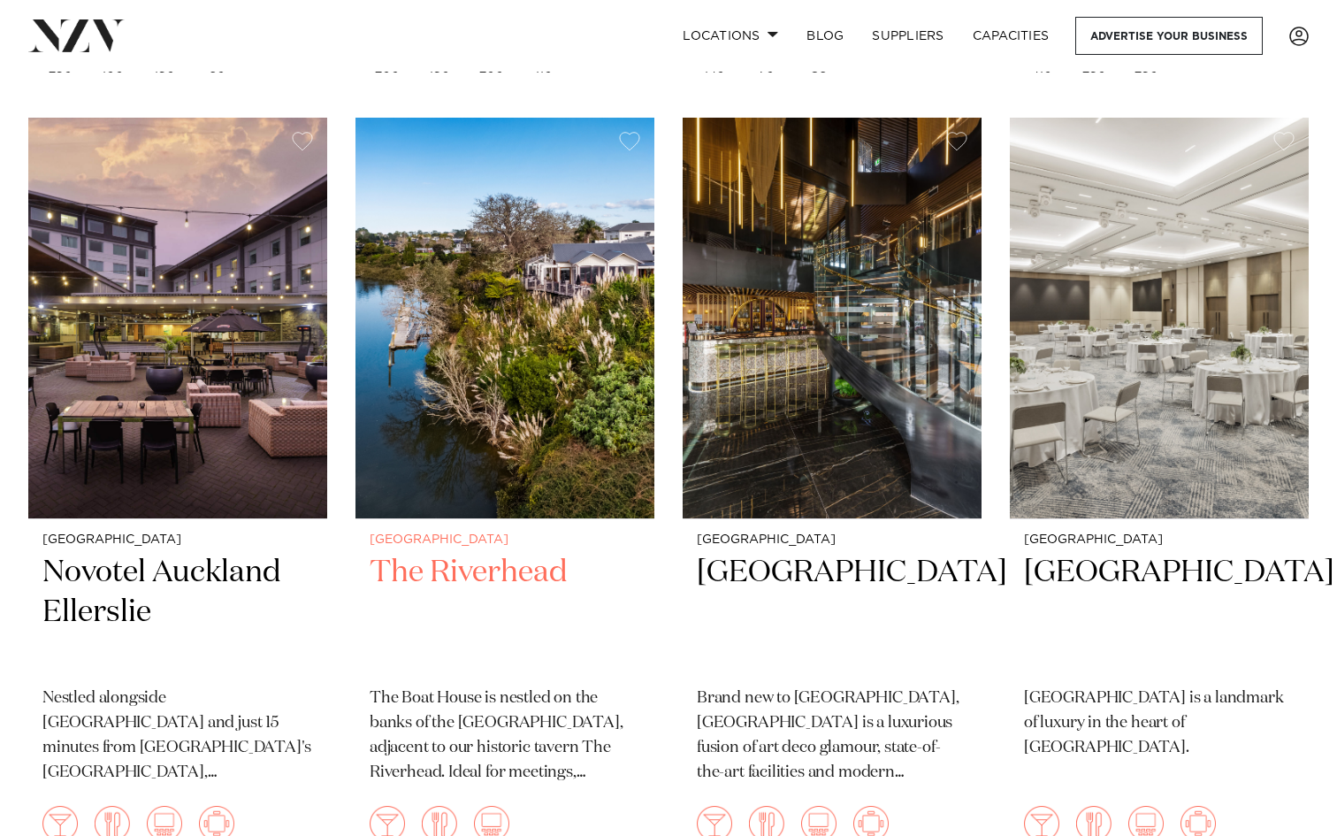
scroll to position [6212, 0]
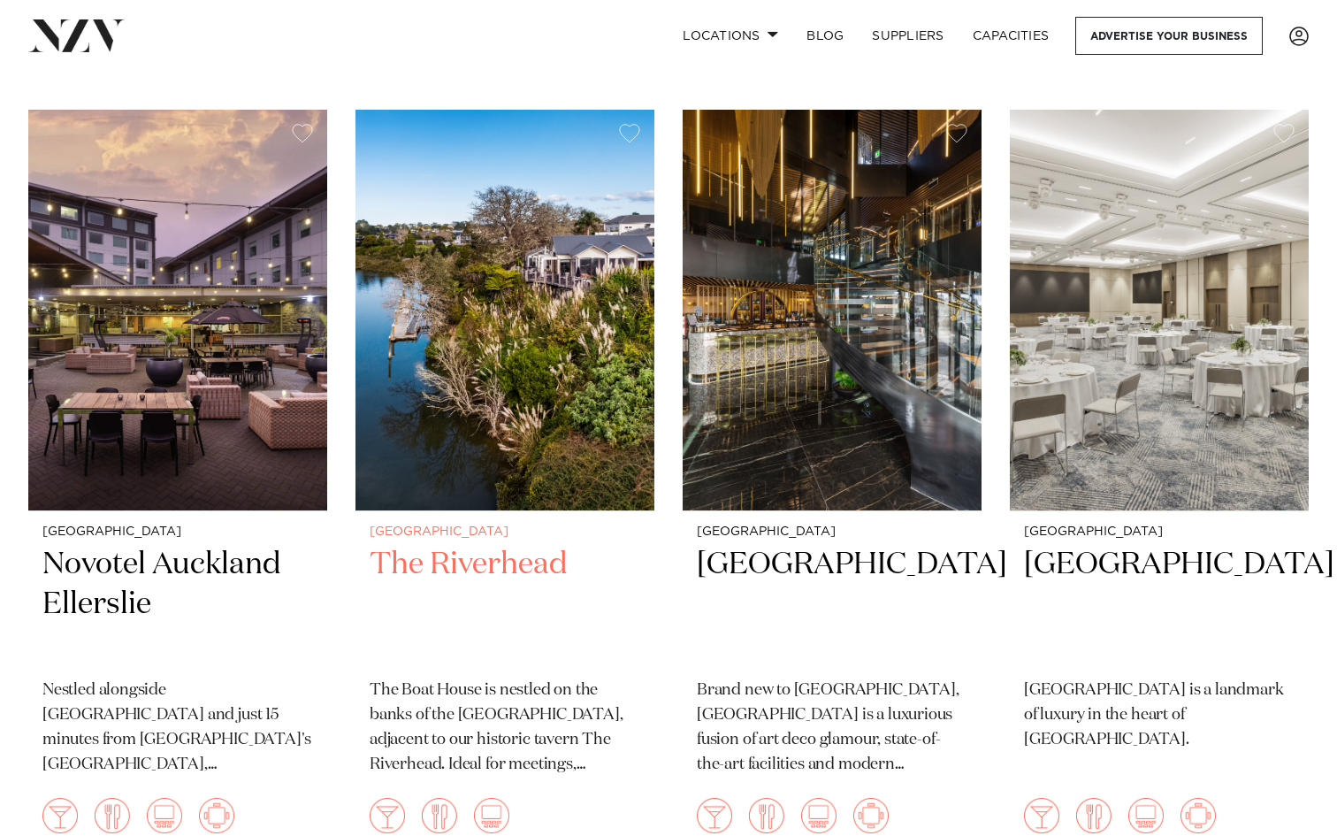
click at [508, 545] on h2 "The Riverhead" at bounding box center [505, 604] width 271 height 119
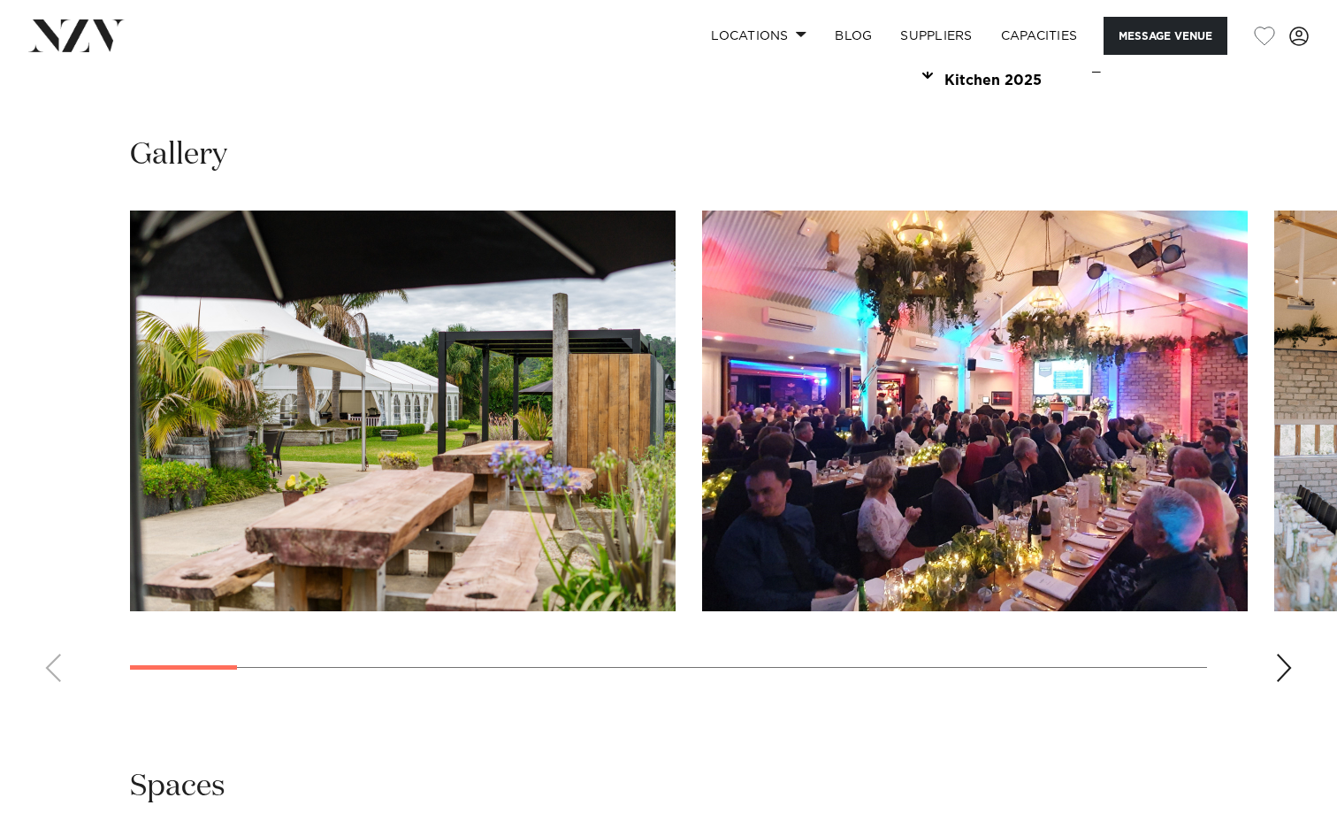
scroll to position [1648, 0]
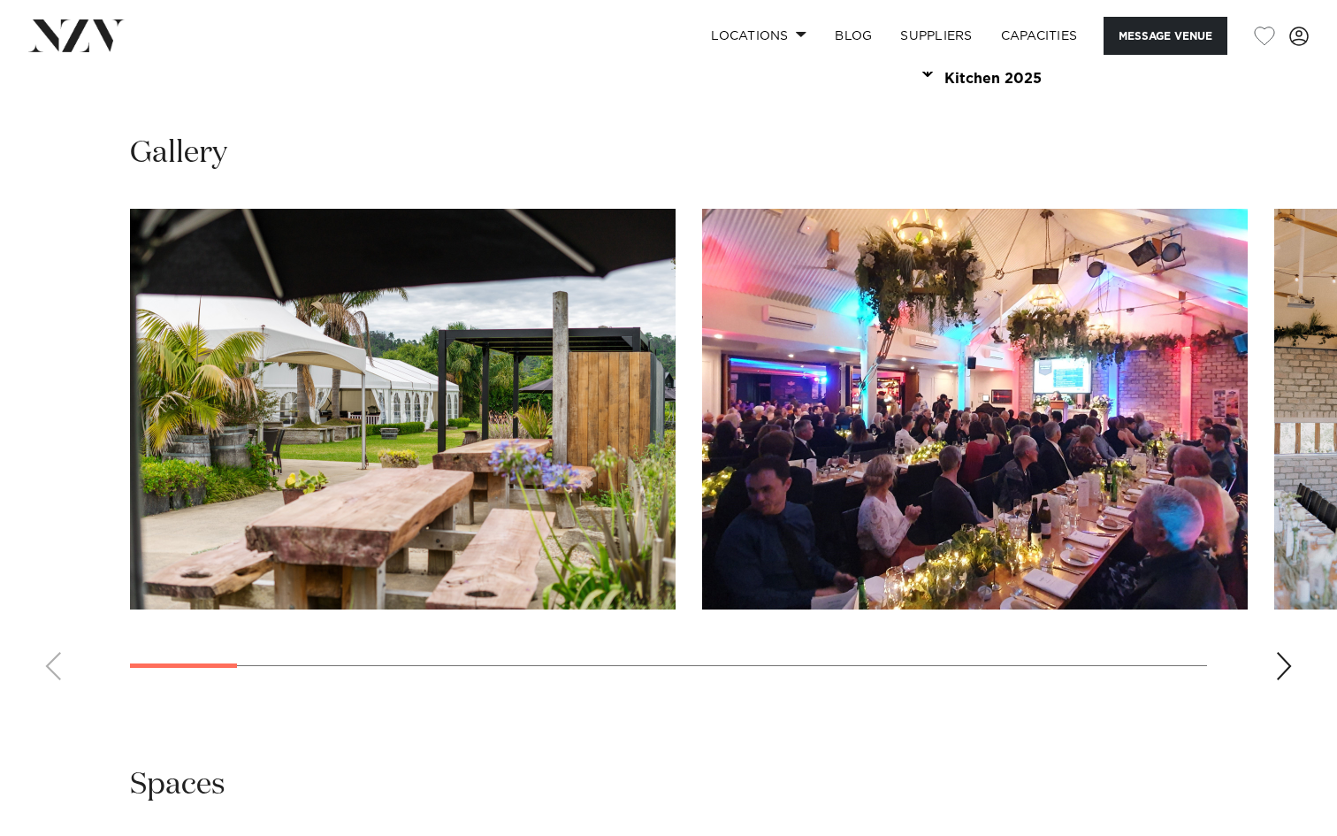
click at [1281, 652] on div "Next slide" at bounding box center [1284, 666] width 18 height 28
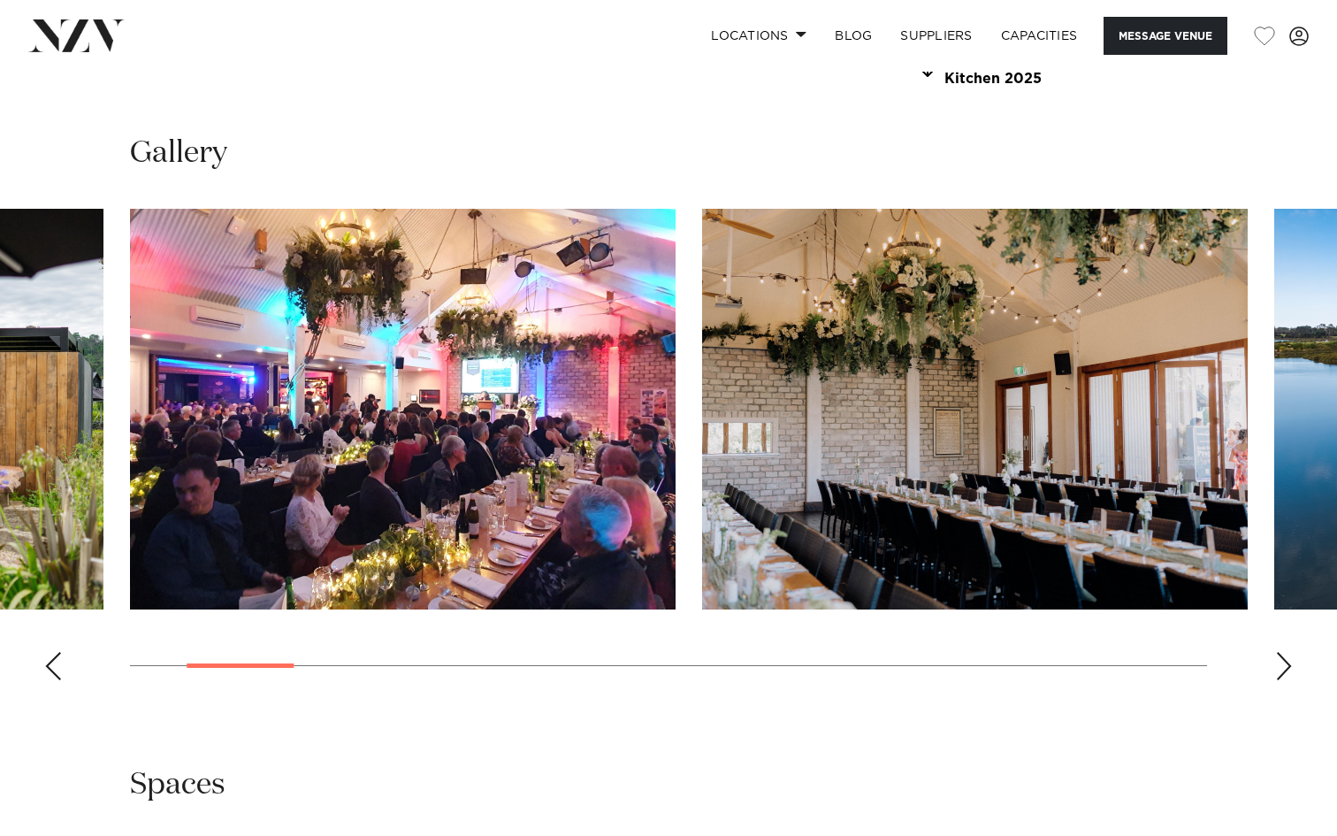
click at [1281, 652] on div "Next slide" at bounding box center [1284, 666] width 18 height 28
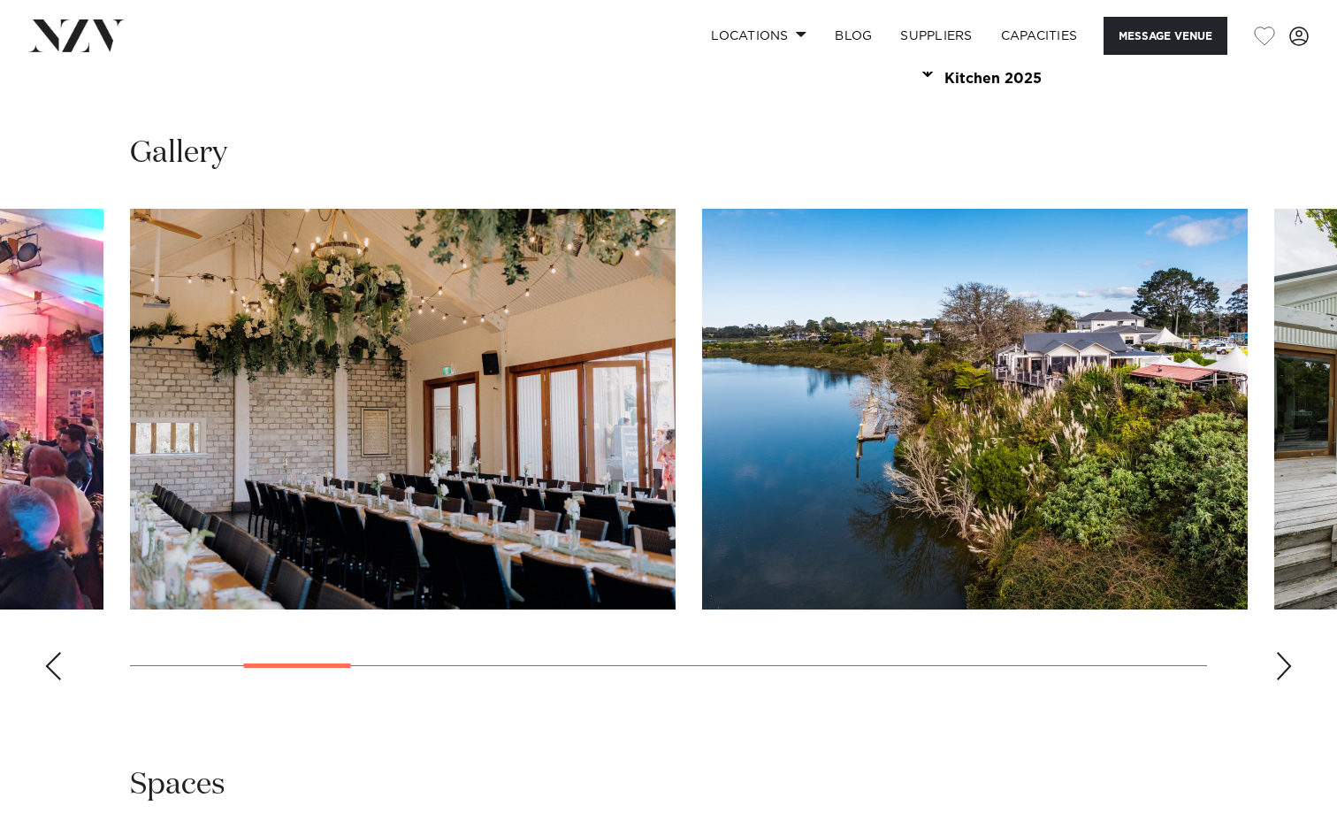
click at [1281, 652] on div "Next slide" at bounding box center [1284, 666] width 18 height 28
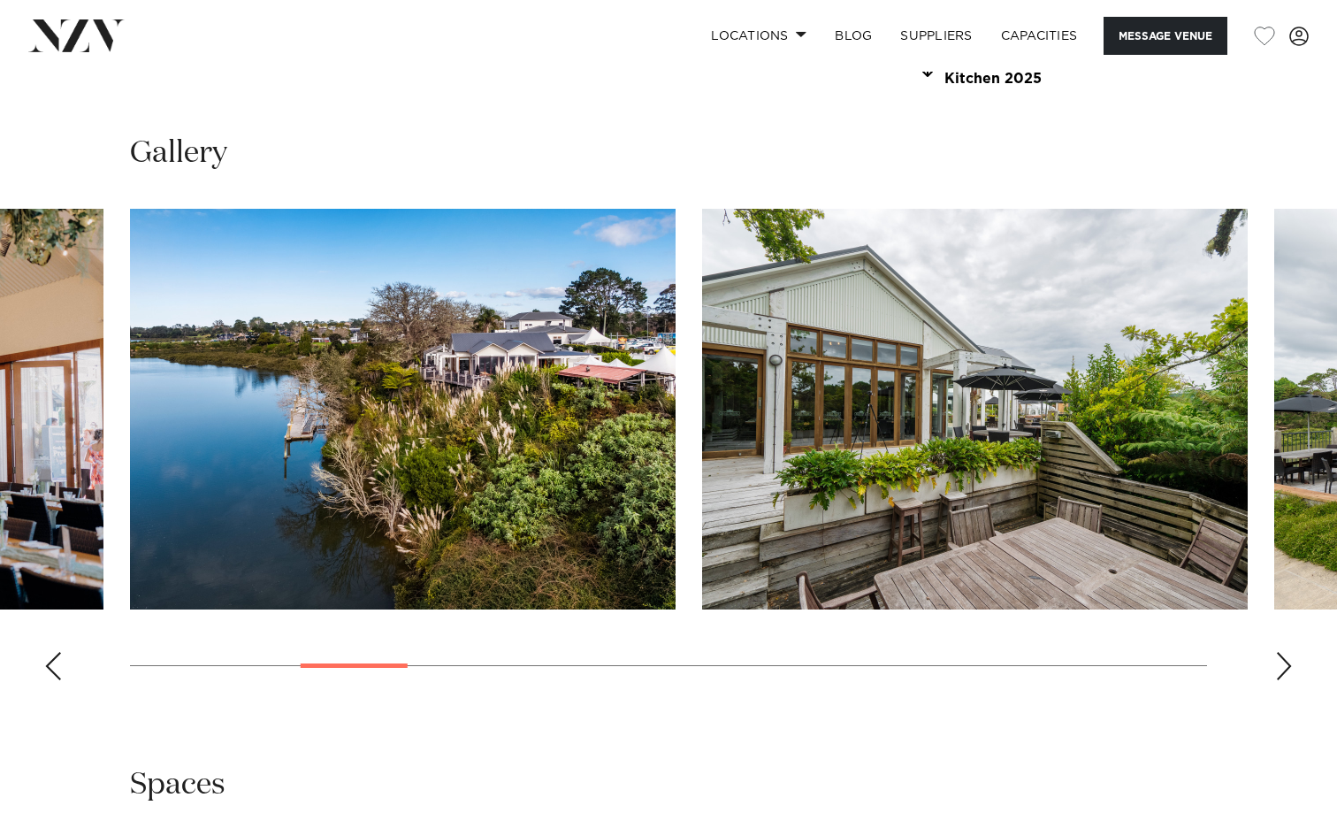
click at [1281, 652] on div "Next slide" at bounding box center [1284, 666] width 18 height 28
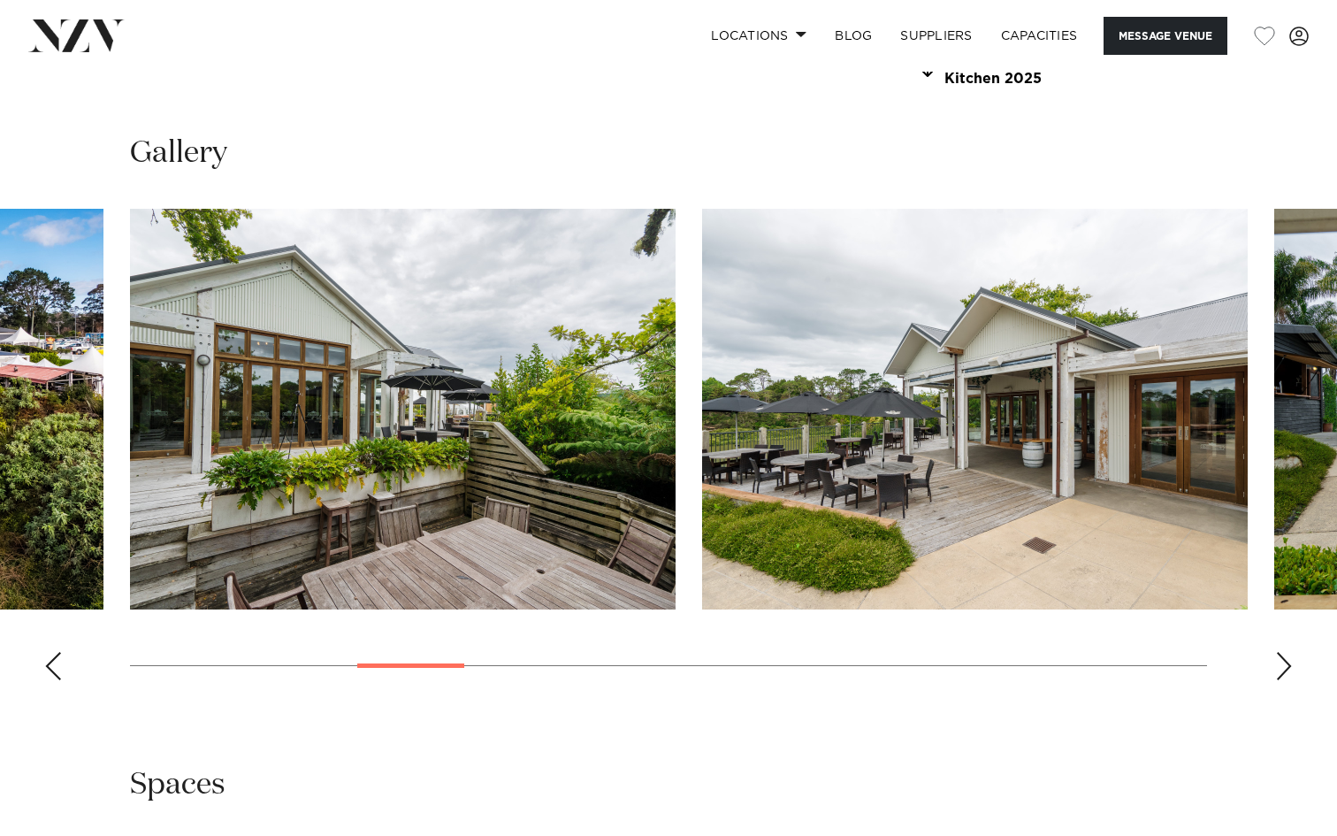
click at [1281, 652] on div "Next slide" at bounding box center [1284, 666] width 18 height 28
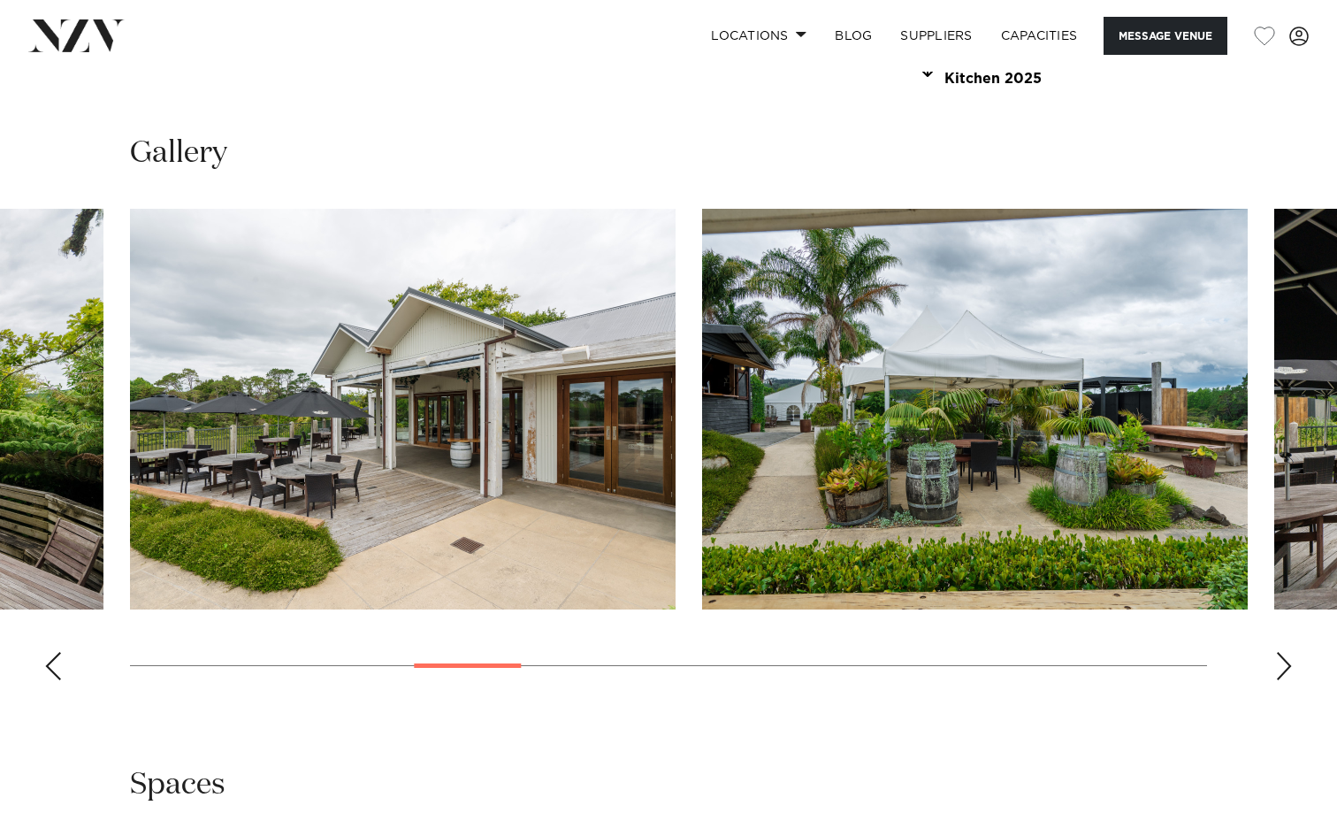
click at [1281, 652] on div "Next slide" at bounding box center [1284, 666] width 18 height 28
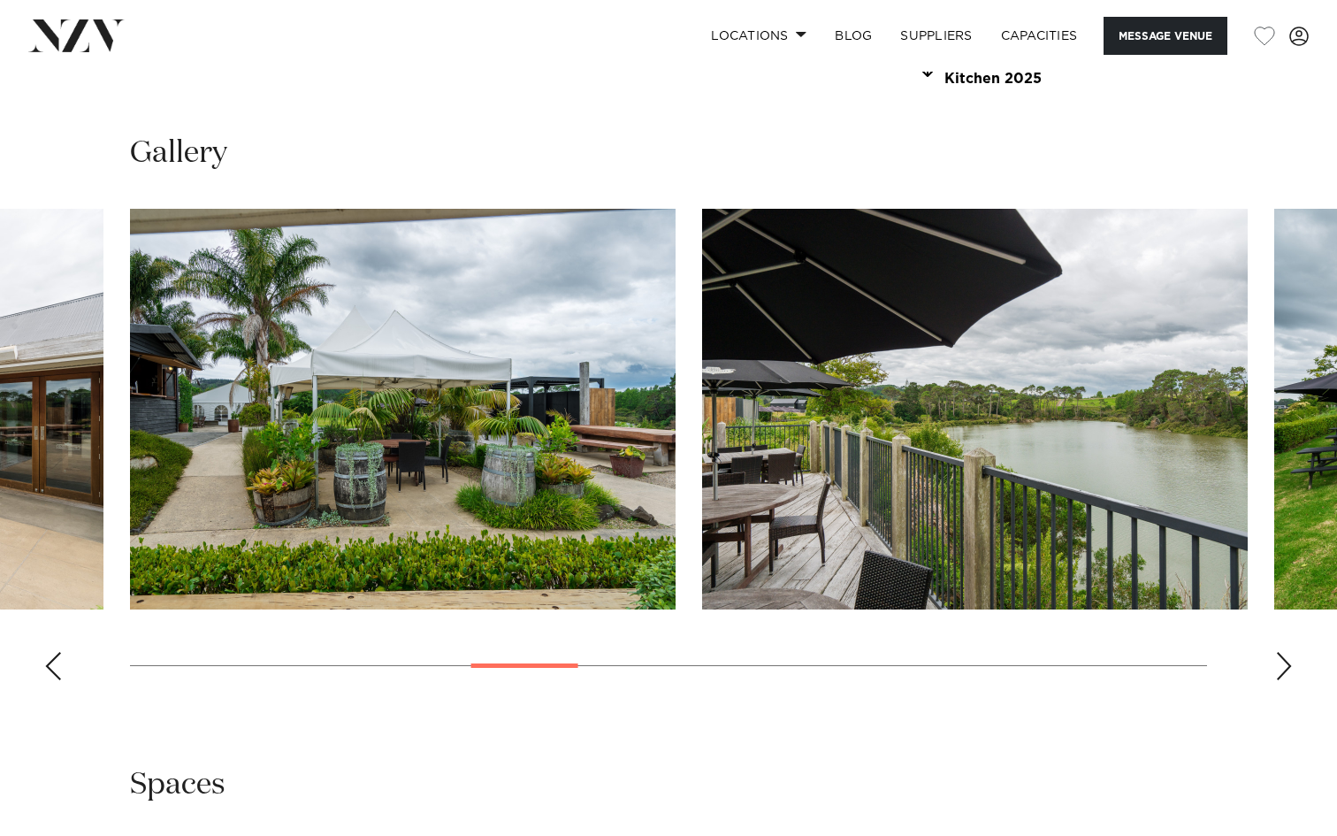
click at [1281, 652] on div "Next slide" at bounding box center [1284, 666] width 18 height 28
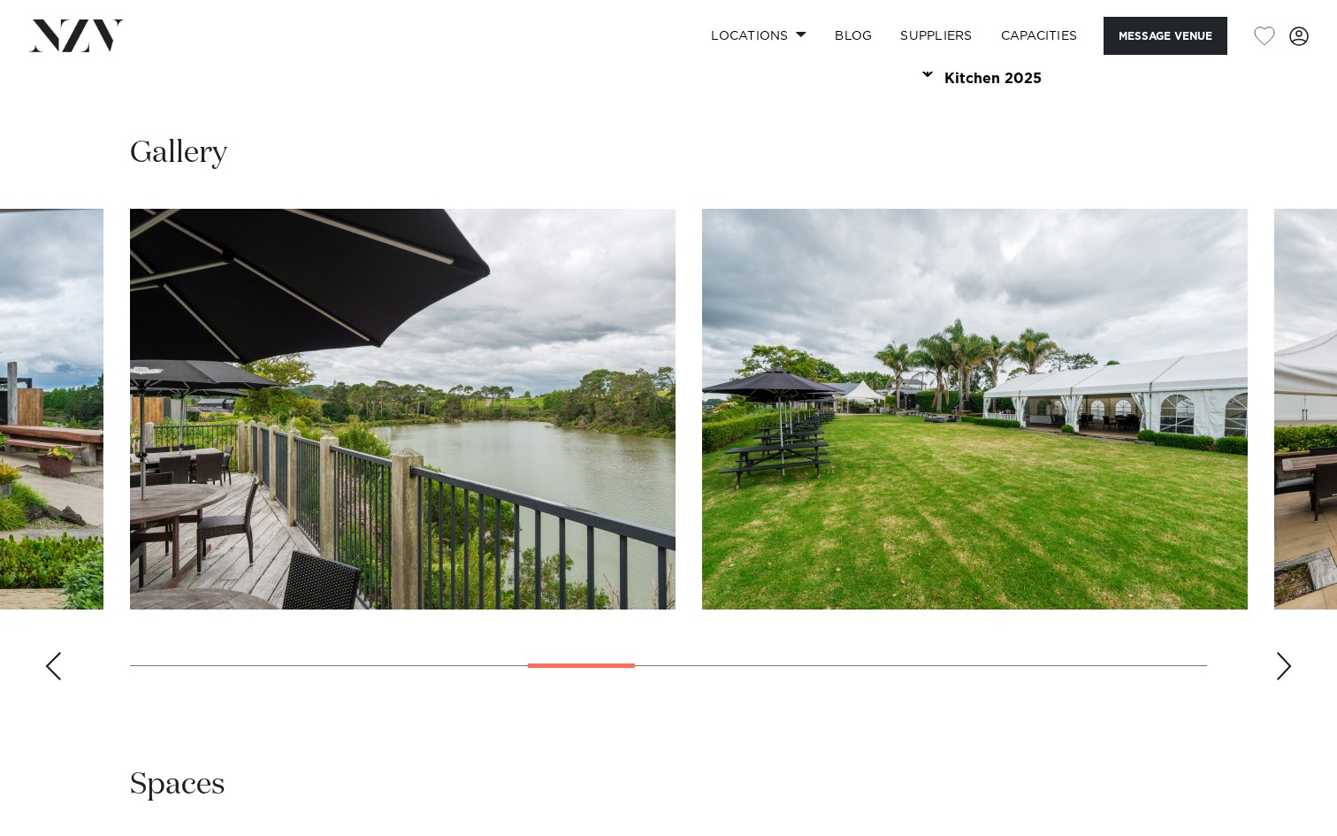
click at [1281, 652] on div "Next slide" at bounding box center [1284, 666] width 18 height 28
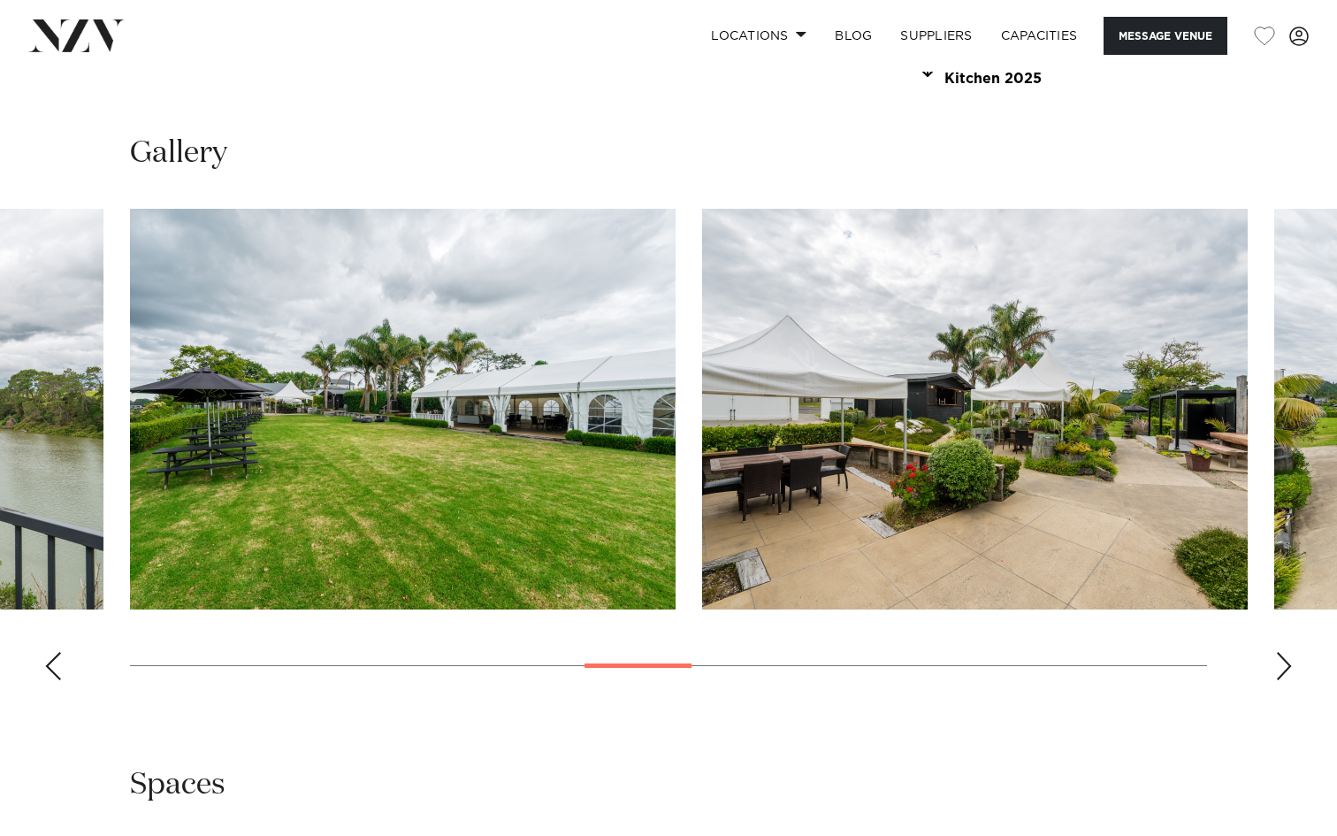
click at [1281, 652] on div "Next slide" at bounding box center [1284, 666] width 18 height 28
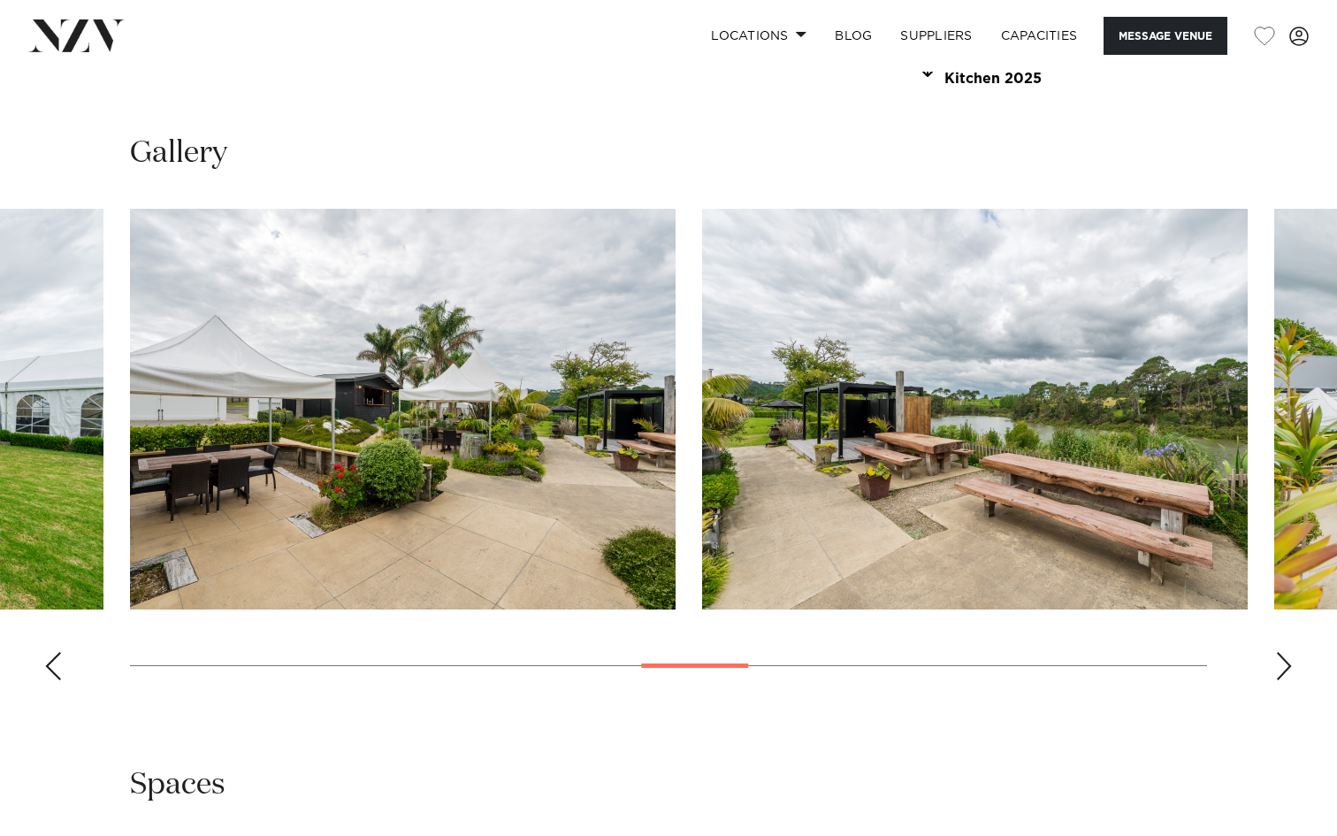
click at [1281, 652] on div "Next slide" at bounding box center [1284, 666] width 18 height 28
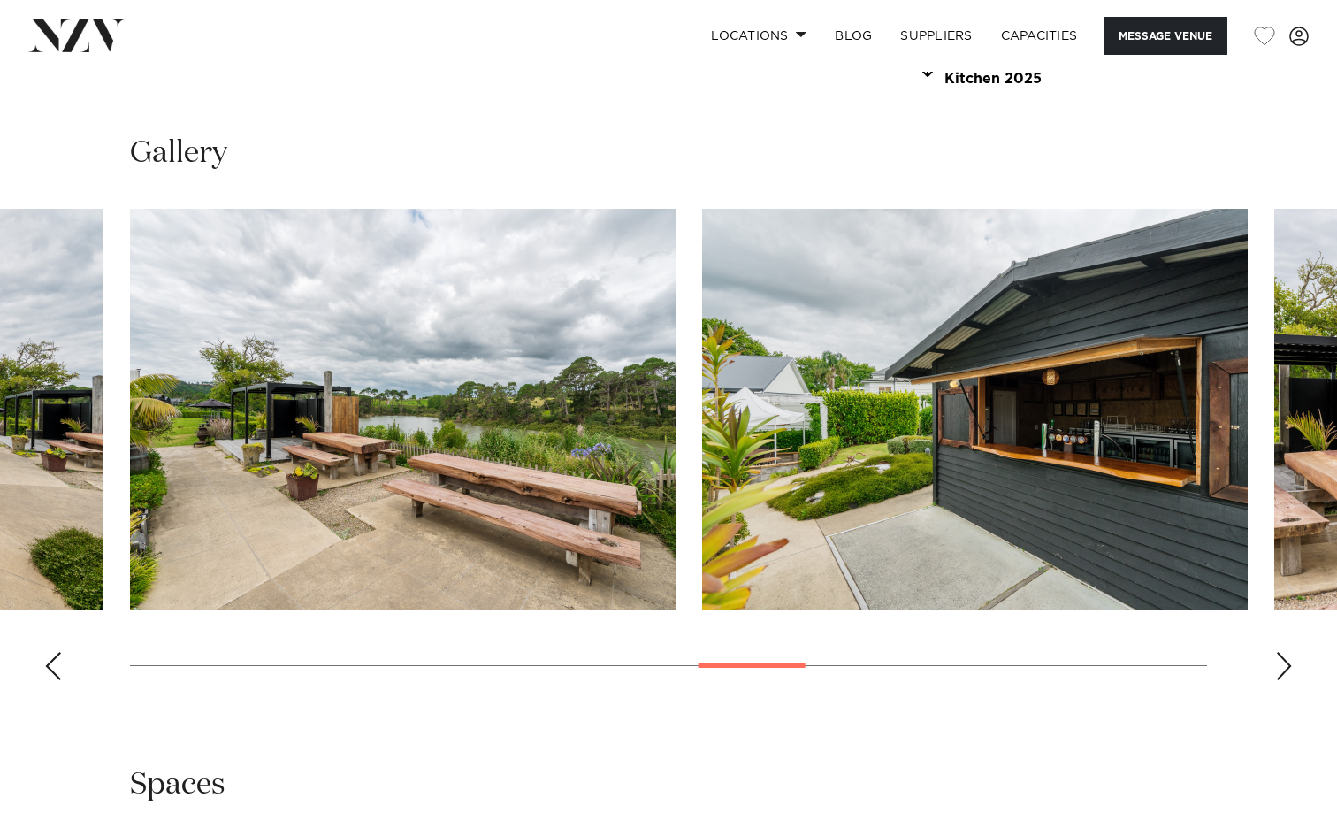
click at [1281, 652] on div "Next slide" at bounding box center [1284, 666] width 18 height 28
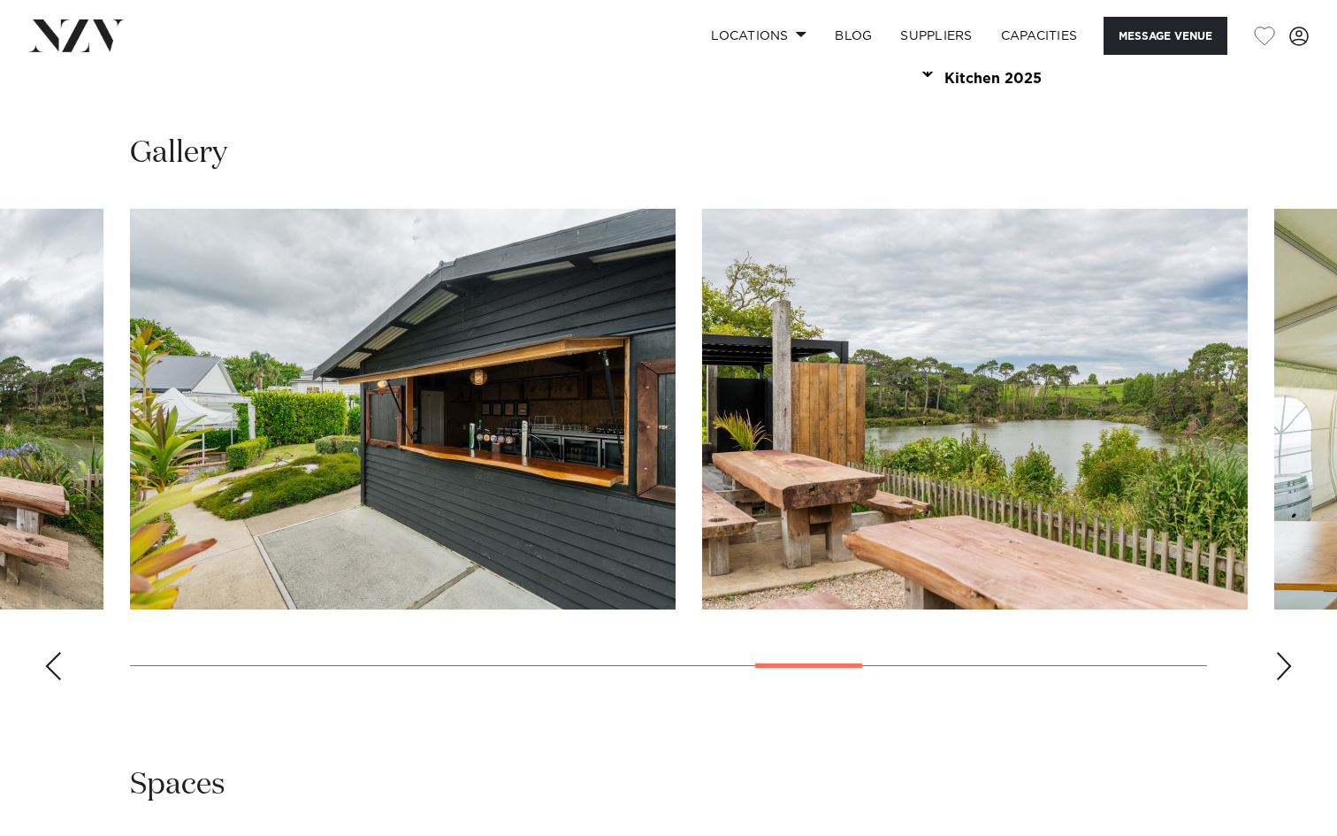
click at [1279, 652] on div "Next slide" at bounding box center [1284, 666] width 18 height 28
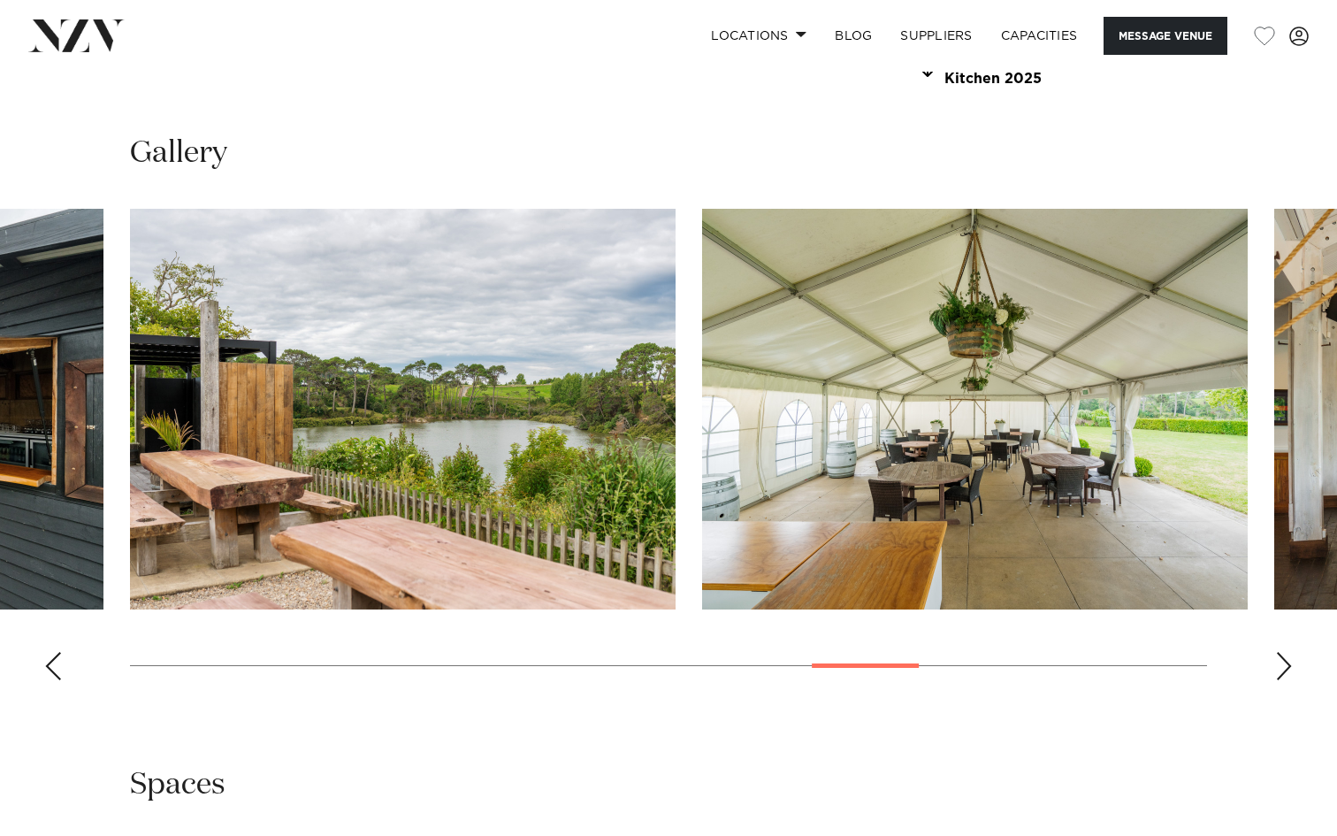
click at [1279, 652] on div "Next slide" at bounding box center [1284, 666] width 18 height 28
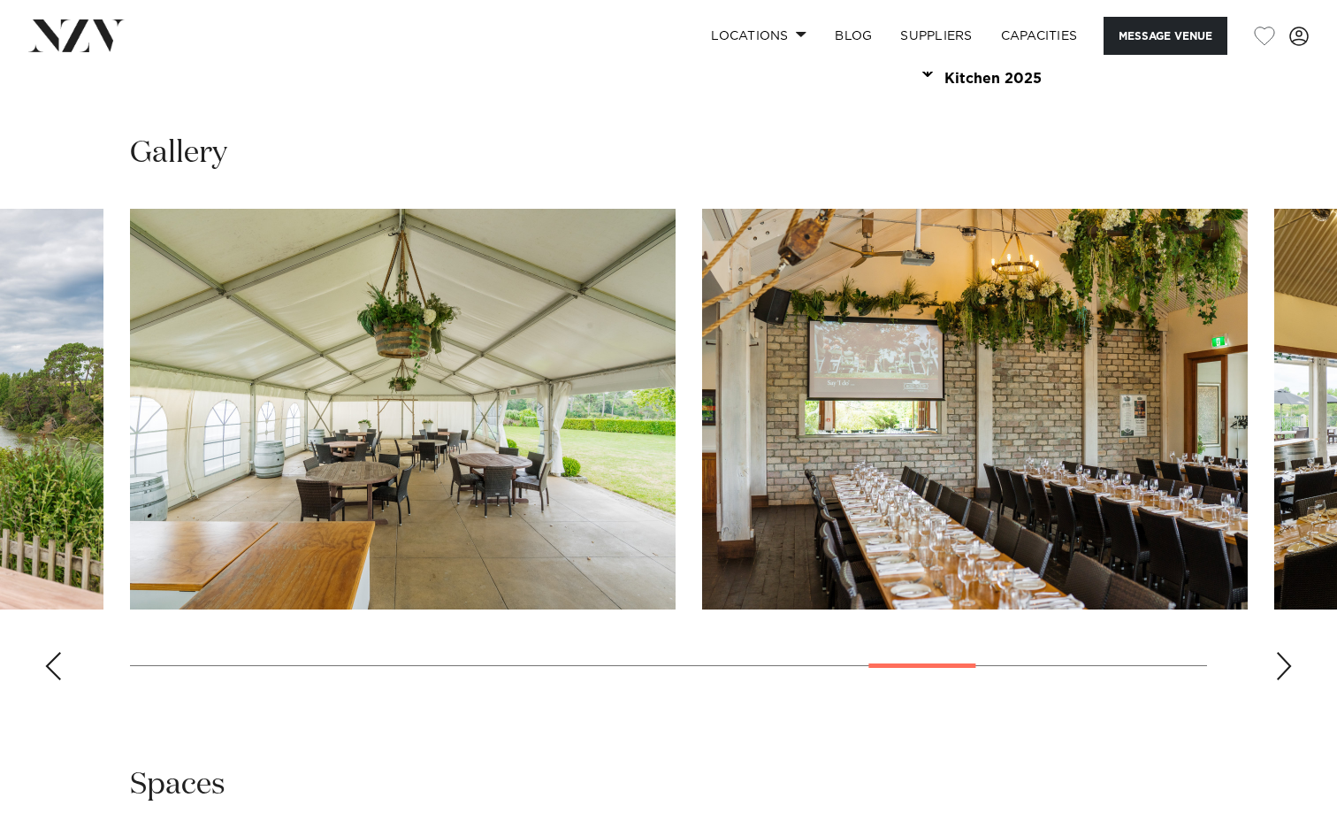
click at [1279, 652] on div "Next slide" at bounding box center [1284, 666] width 18 height 28
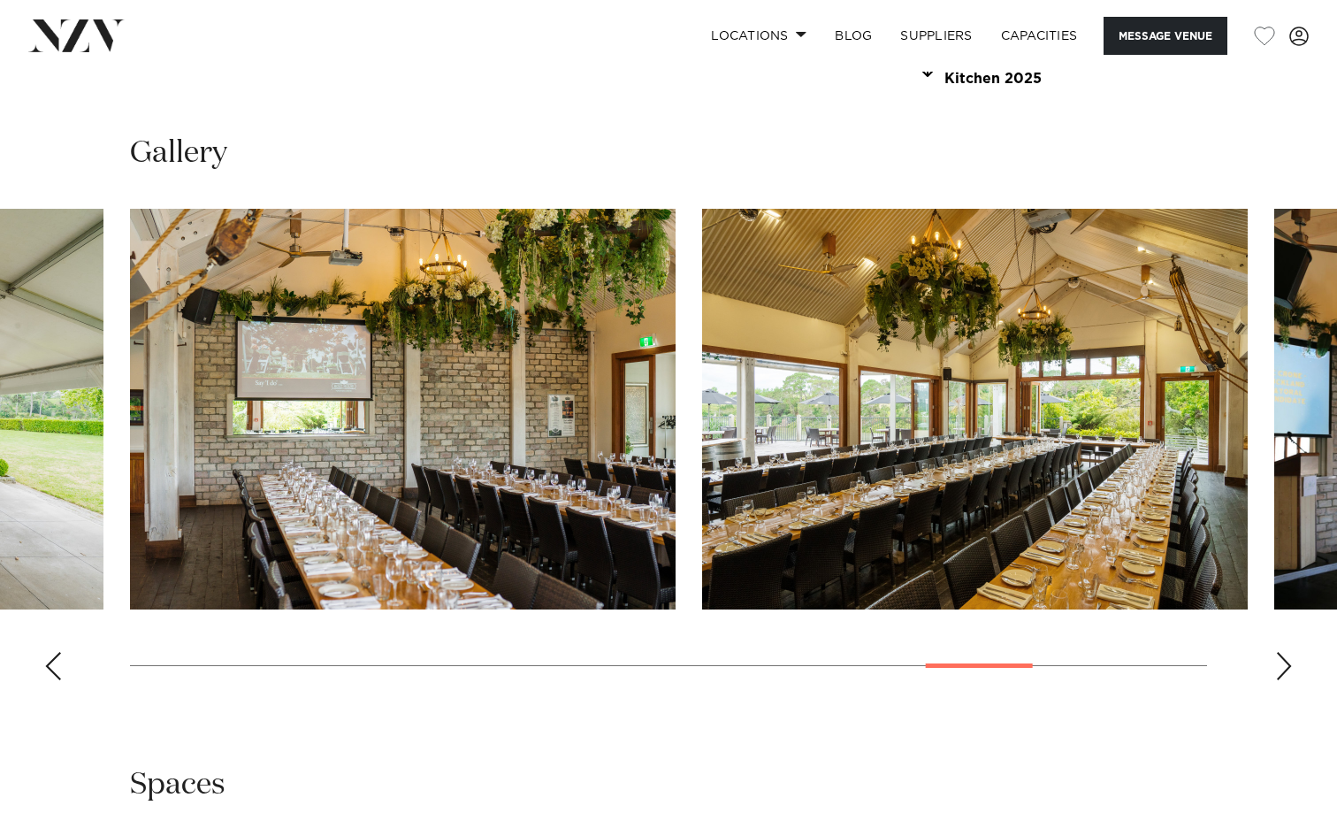
click at [1279, 652] on div "Next slide" at bounding box center [1284, 666] width 18 height 28
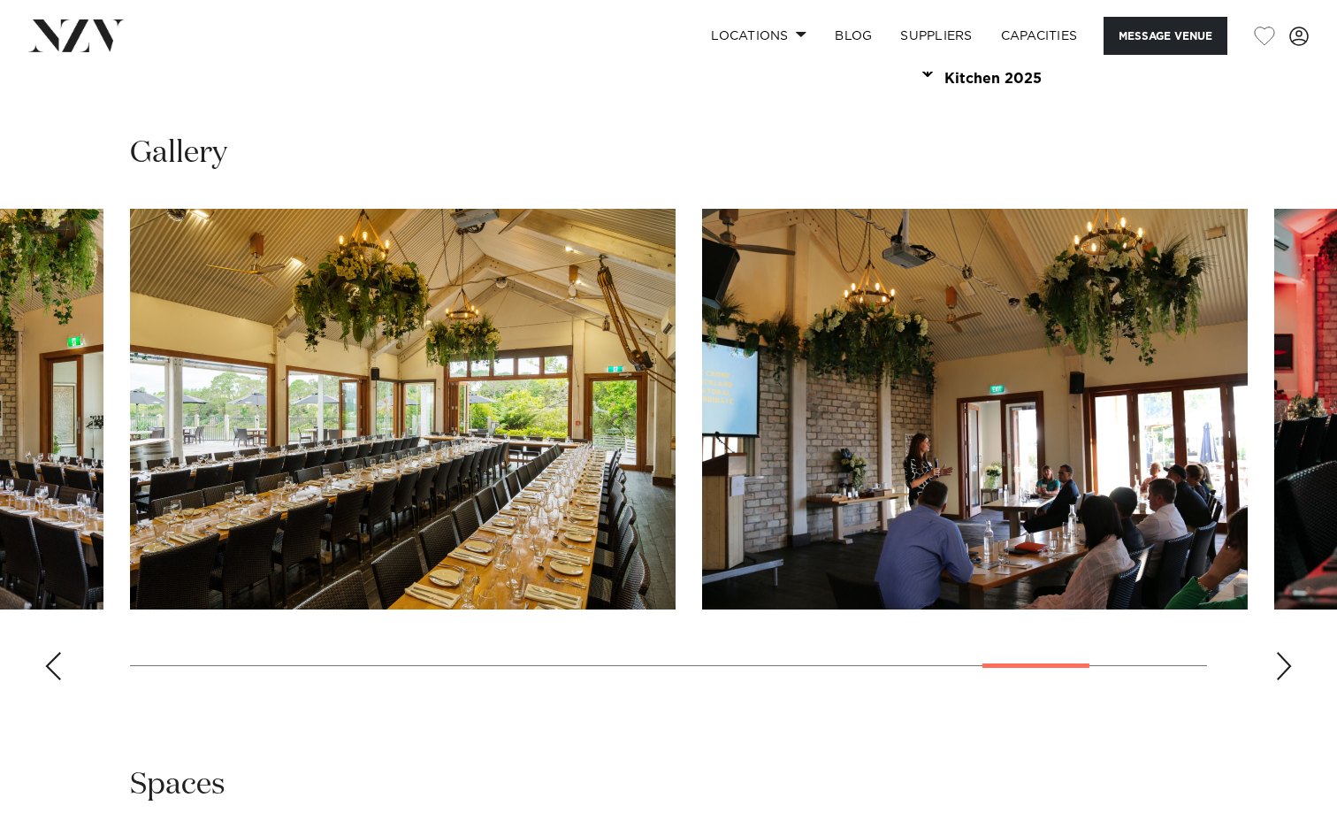
click at [1279, 652] on div "Next slide" at bounding box center [1284, 666] width 18 height 28
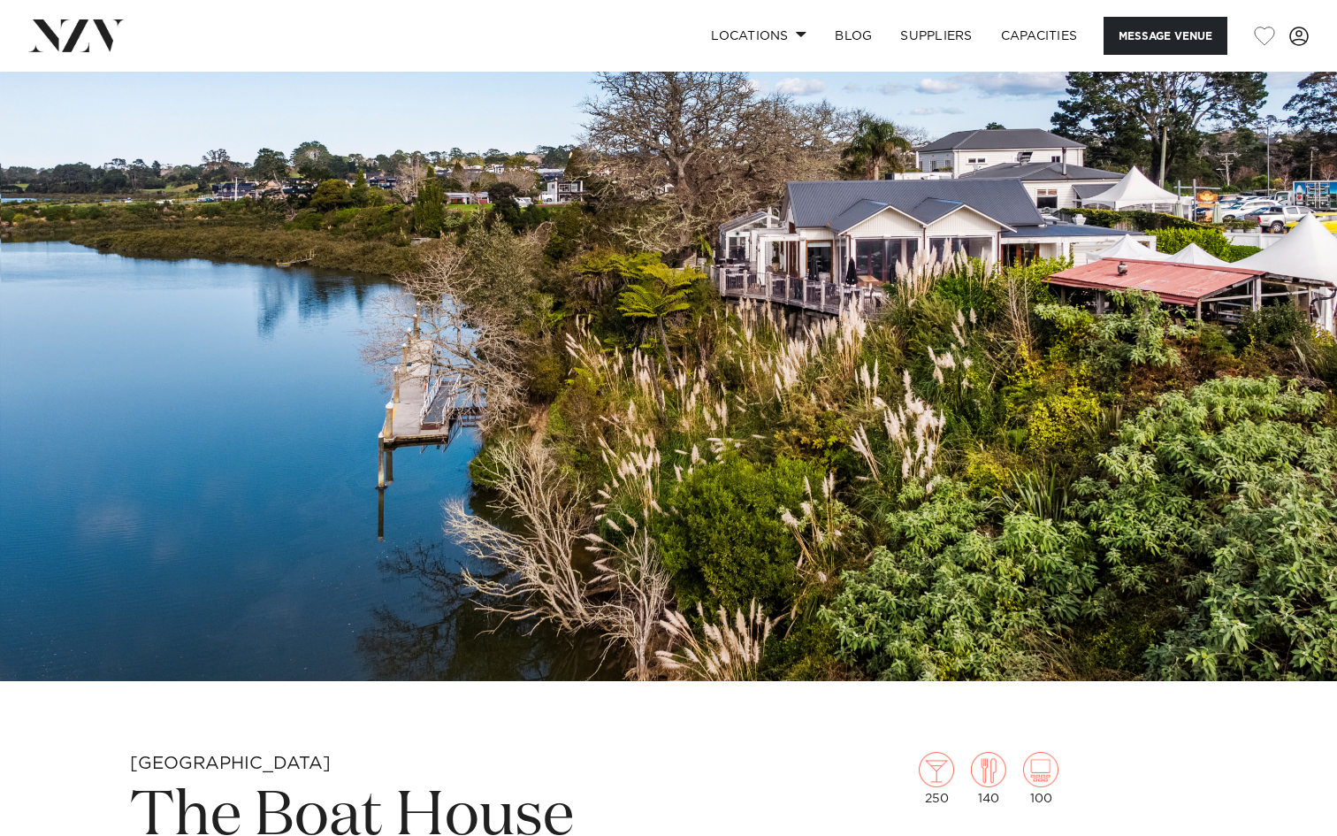
scroll to position [0, 0]
